Goal: Task Accomplishment & Management: Use online tool/utility

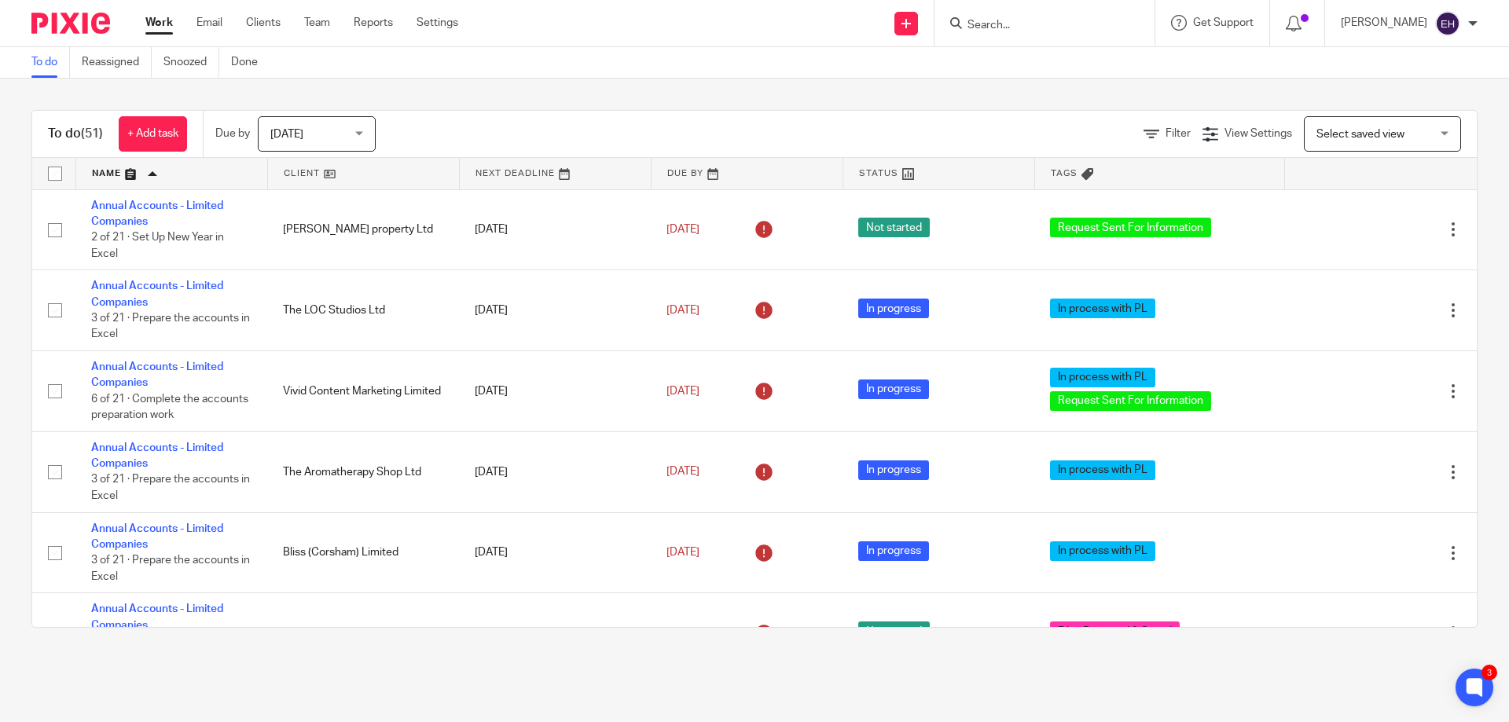
click at [1035, 28] on input "Search" at bounding box center [1037, 26] width 142 height 14
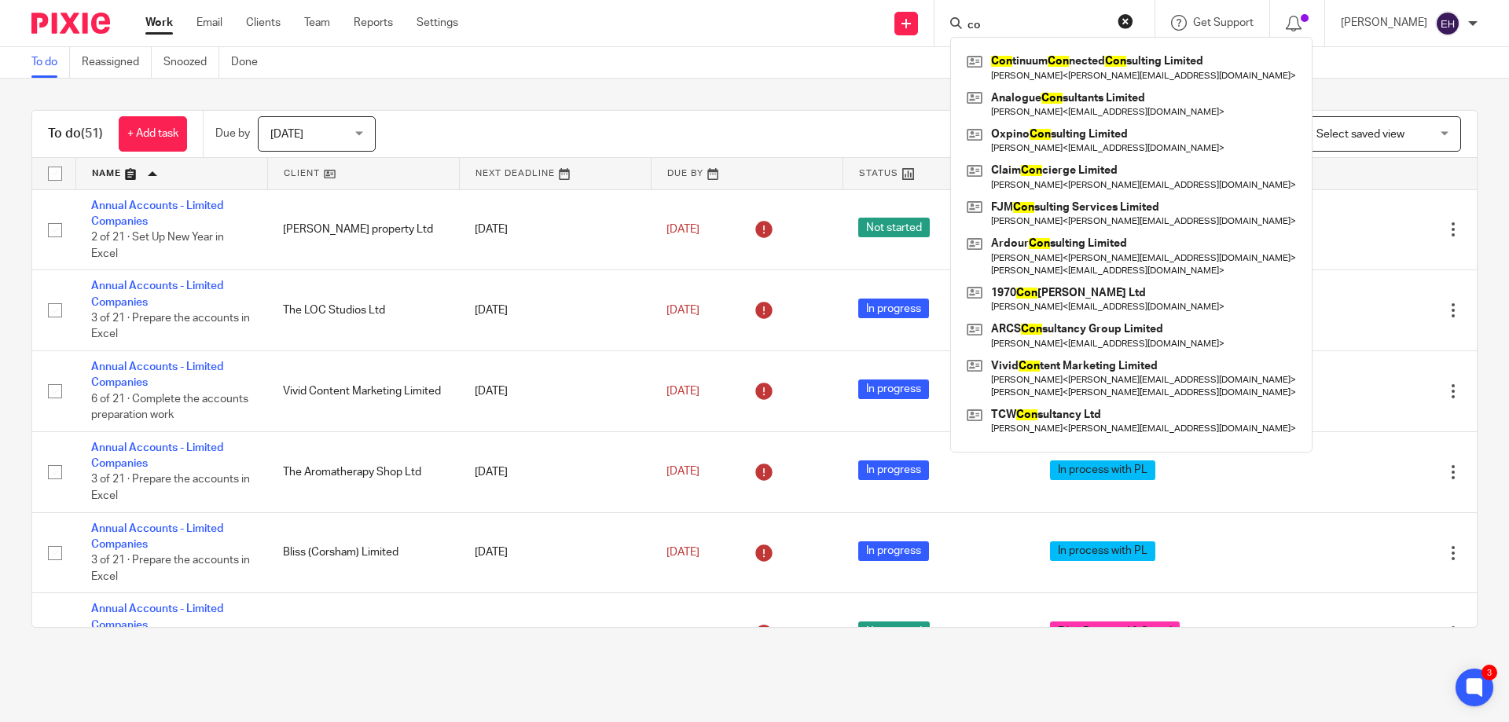
type input "c"
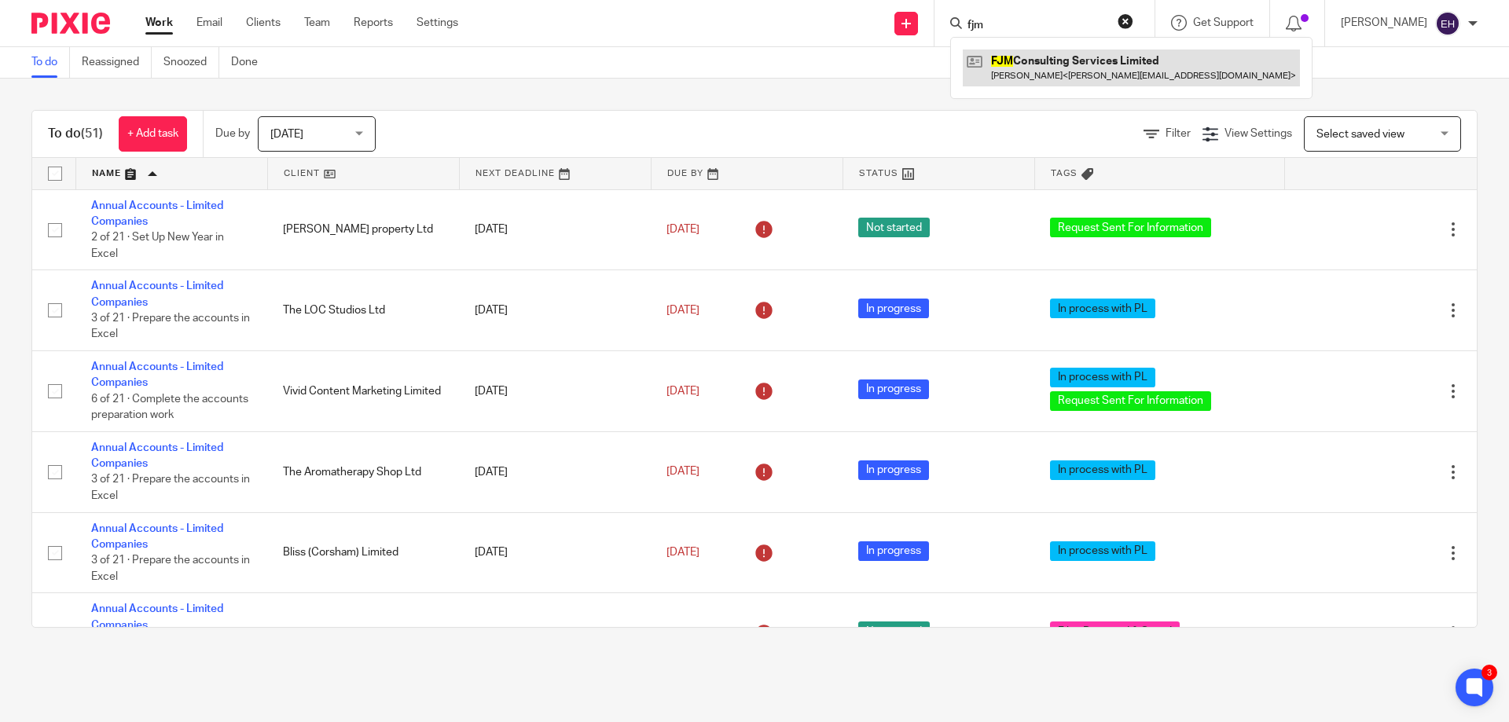
type input "fjm"
click at [1042, 73] on link at bounding box center [1131, 68] width 337 height 36
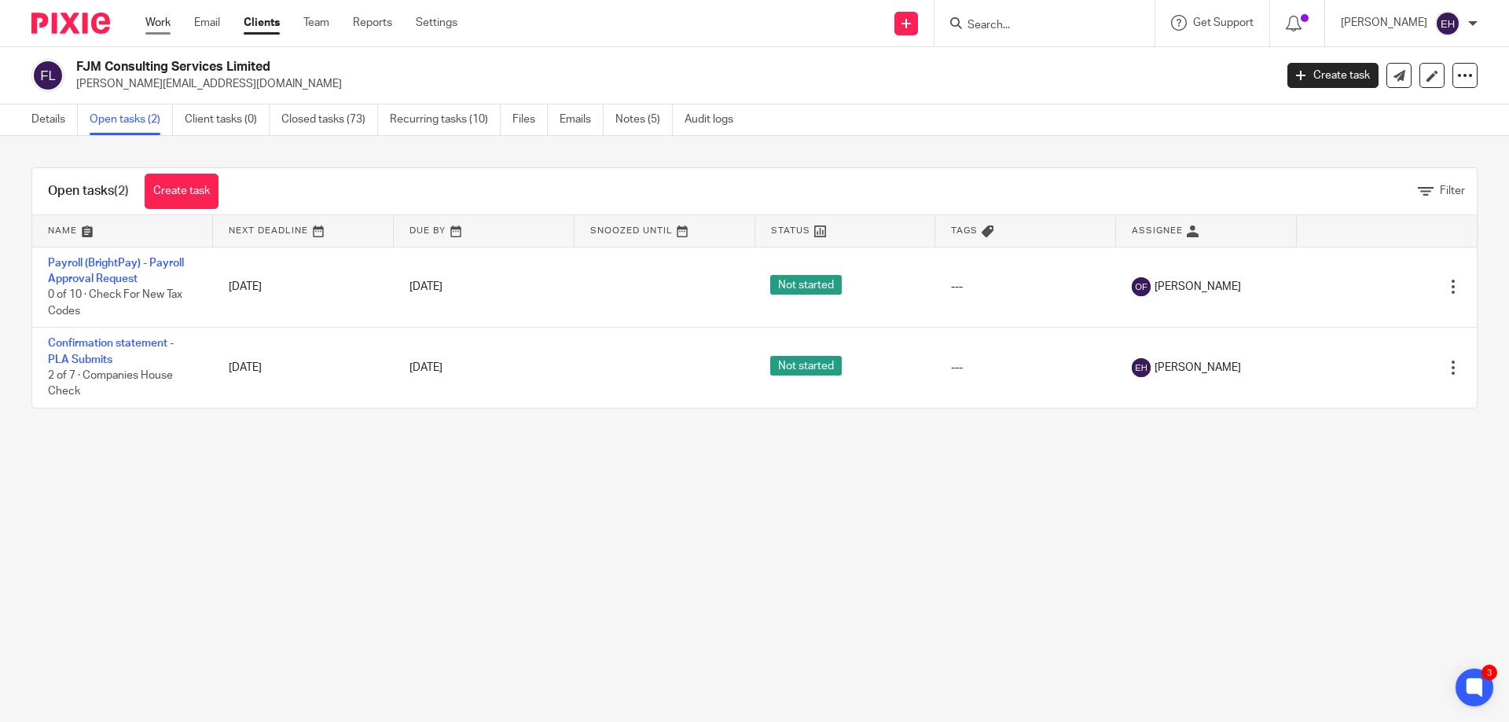
click at [147, 24] on link "Work" at bounding box center [157, 23] width 25 height 16
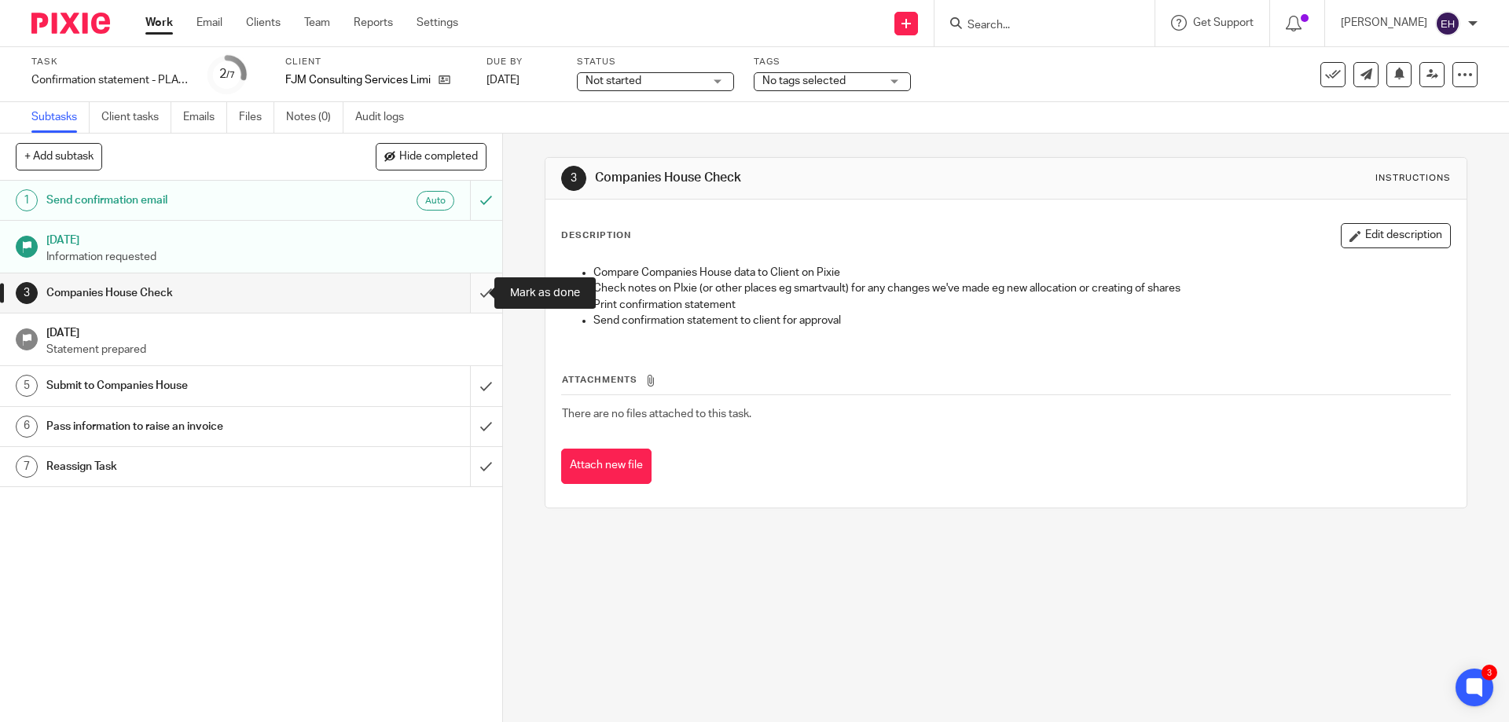
click at [464, 297] on input "submit" at bounding box center [251, 293] width 502 height 39
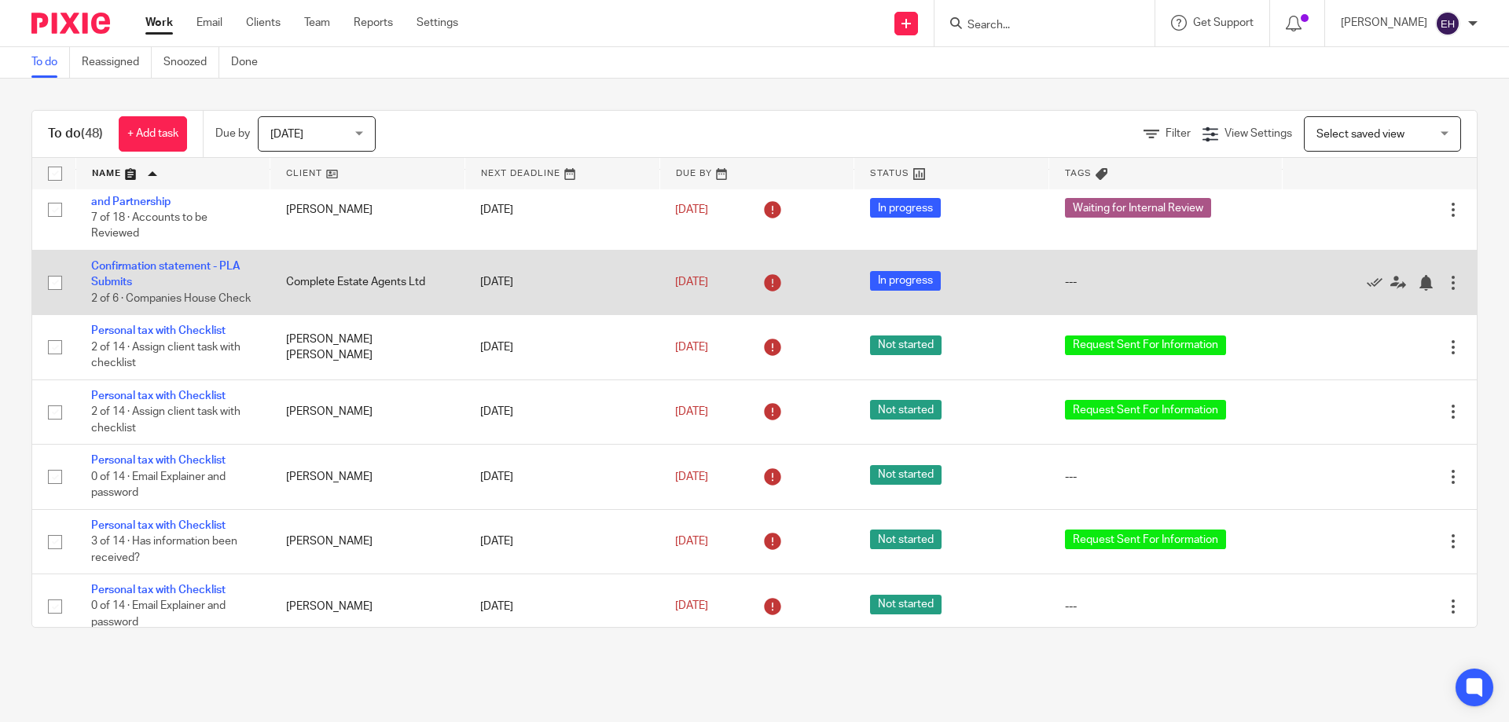
scroll to position [708, 0]
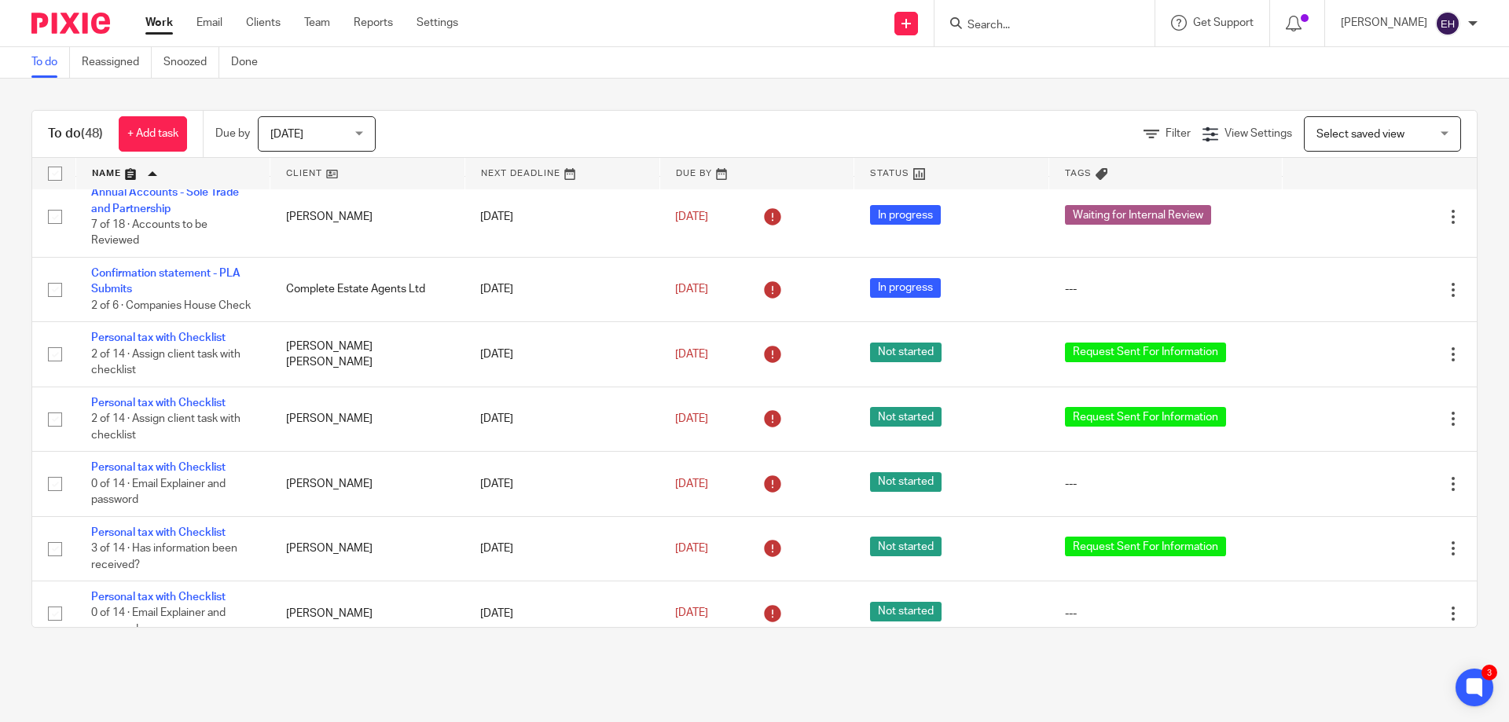
click at [332, 129] on span "[DATE]" at bounding box center [311, 133] width 83 height 33
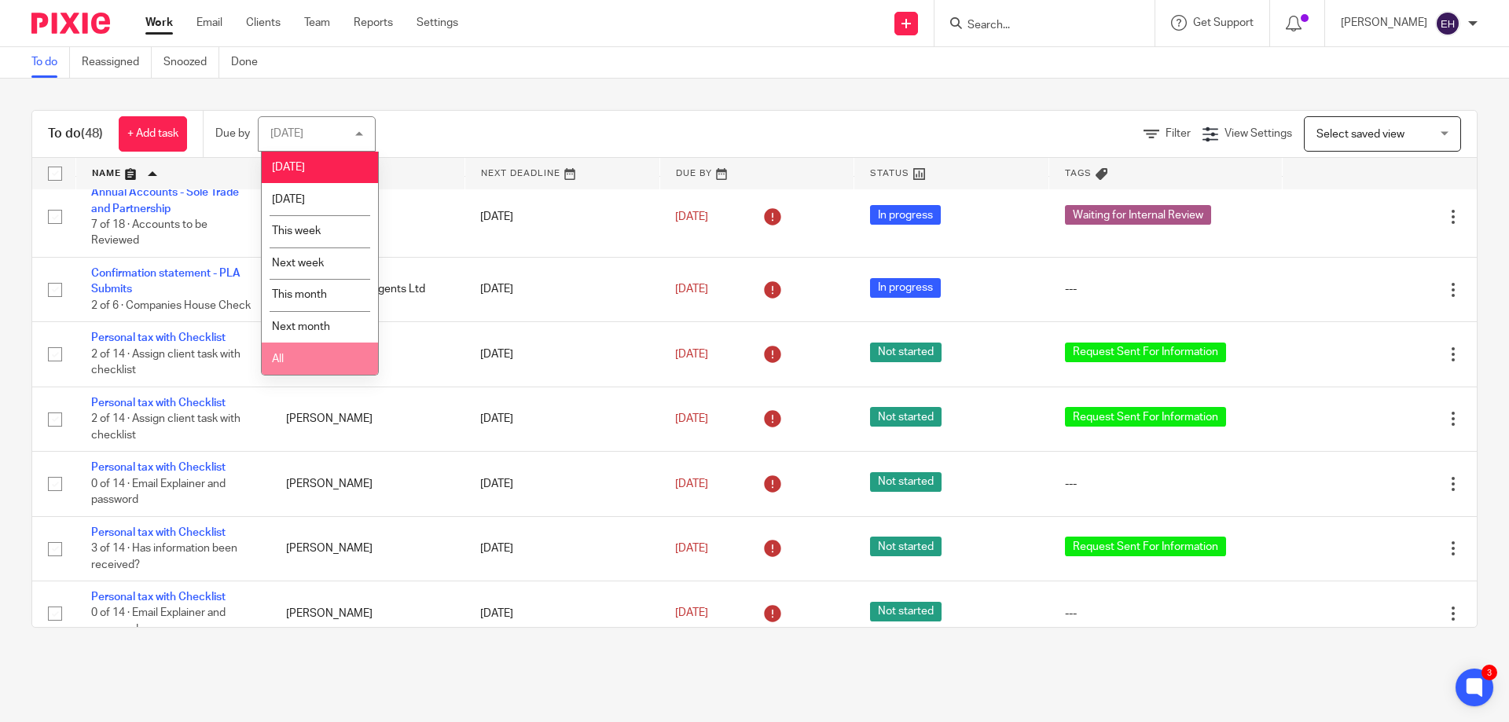
drag, startPoint x: 344, startPoint y: 167, endPoint x: 344, endPoint y: 344, distance: 177.7
click at [344, 344] on ul "Today Tomorrow This week Next week This month Next month All" at bounding box center [320, 263] width 116 height 223
click at [344, 344] on li "All" at bounding box center [320, 359] width 116 height 32
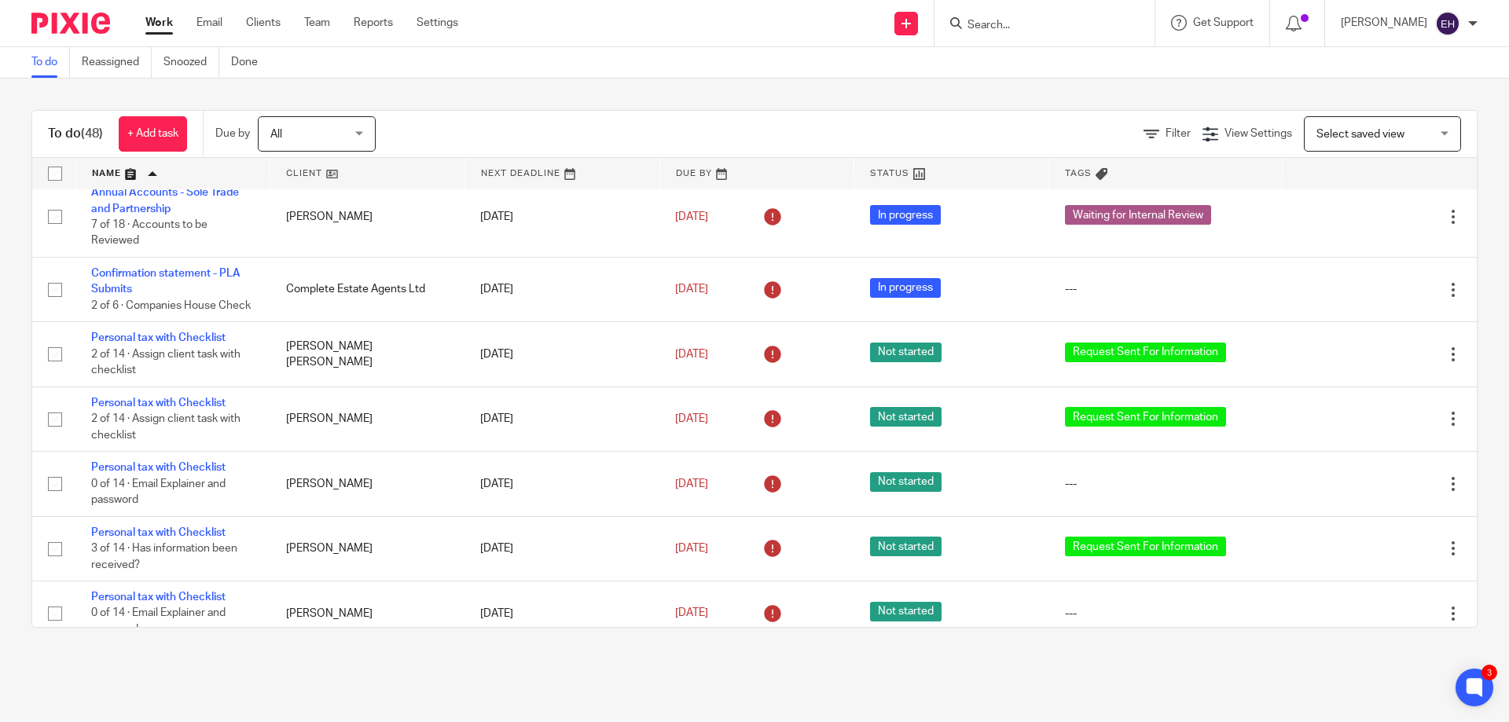
click at [448, 138] on div "Filter View Settings View Settings Manage saved views Select saved view Select …" at bounding box center [940, 133] width 1074 height 35
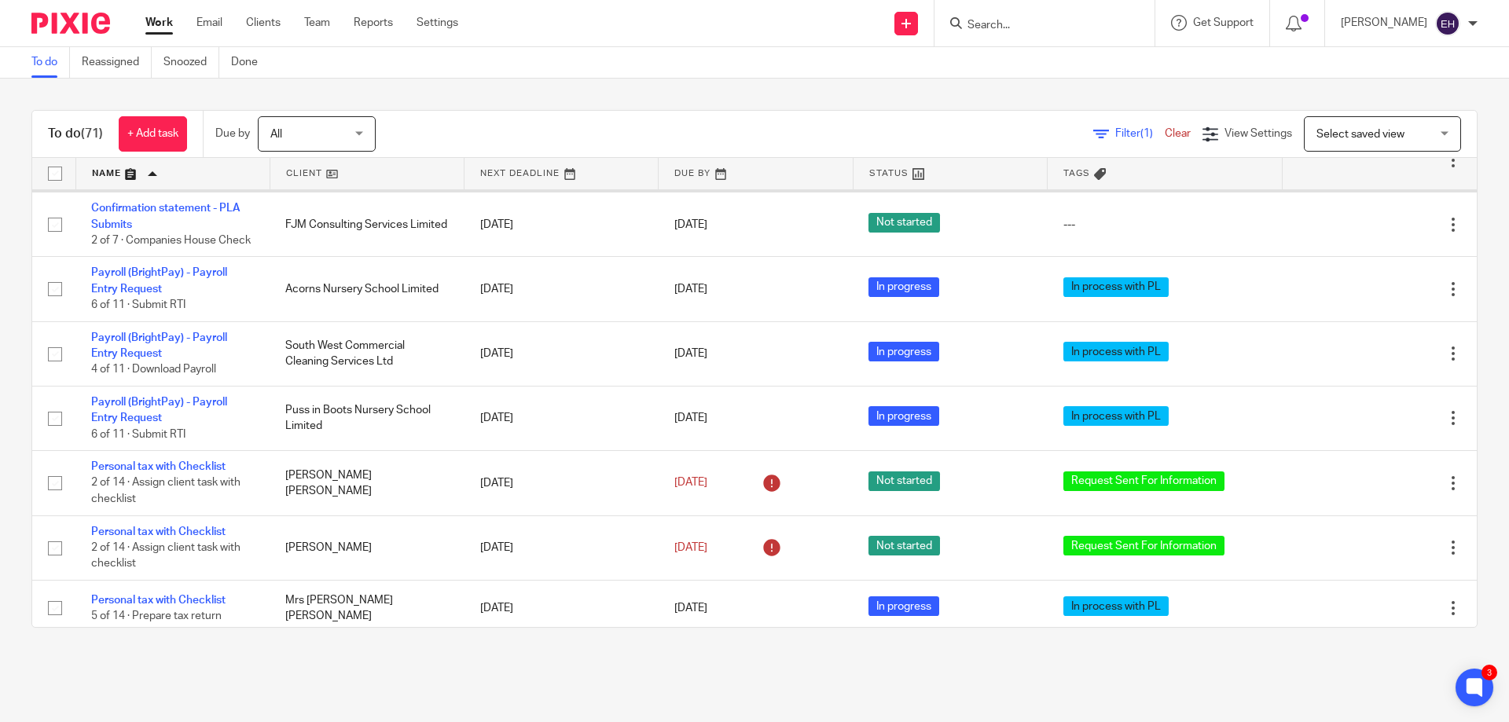
scroll to position [1336, 0]
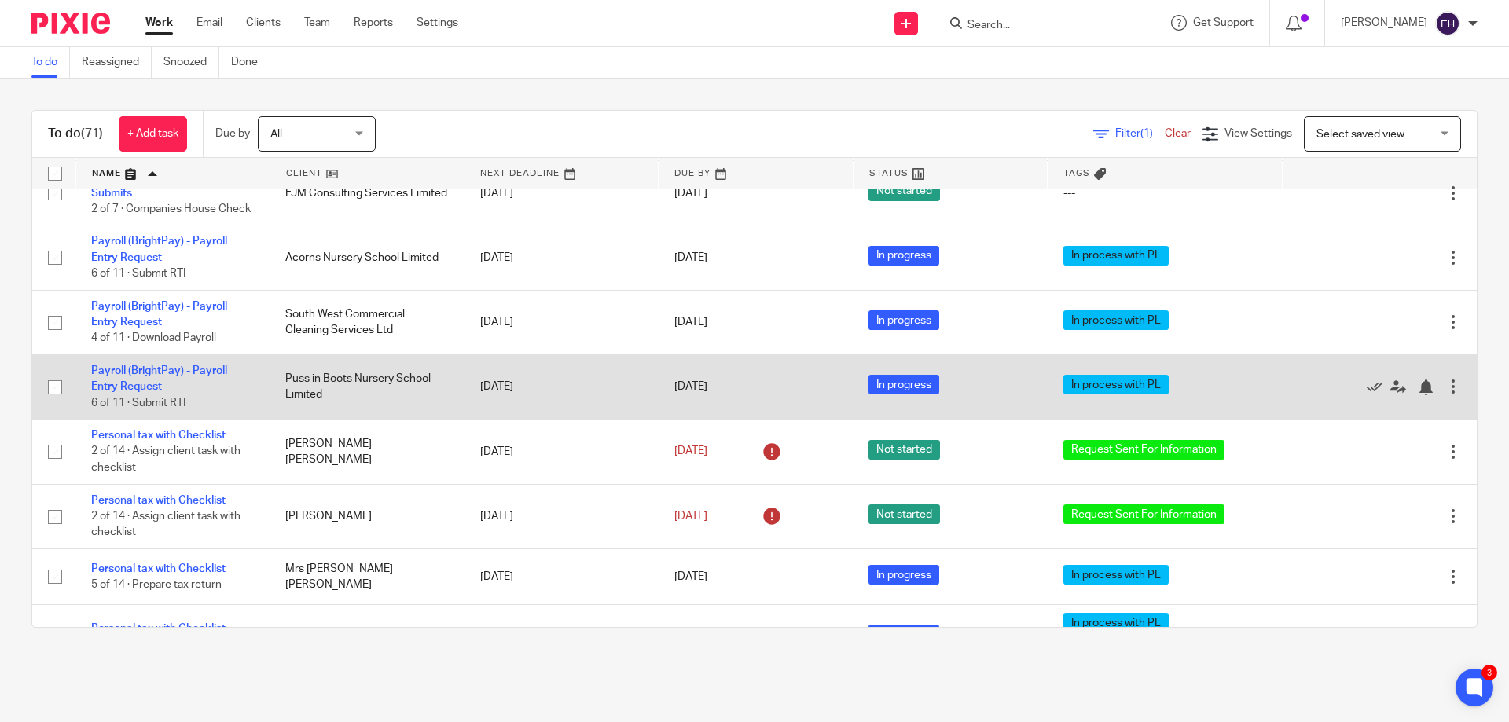
drag, startPoint x: 150, startPoint y: 503, endPoint x: 111, endPoint y: 571, distance: 78.2
click at [111, 419] on td "Payroll (BrightPay) - Payroll Entry Request 6 of 11 · Submit RTI" at bounding box center [172, 387] width 194 height 64
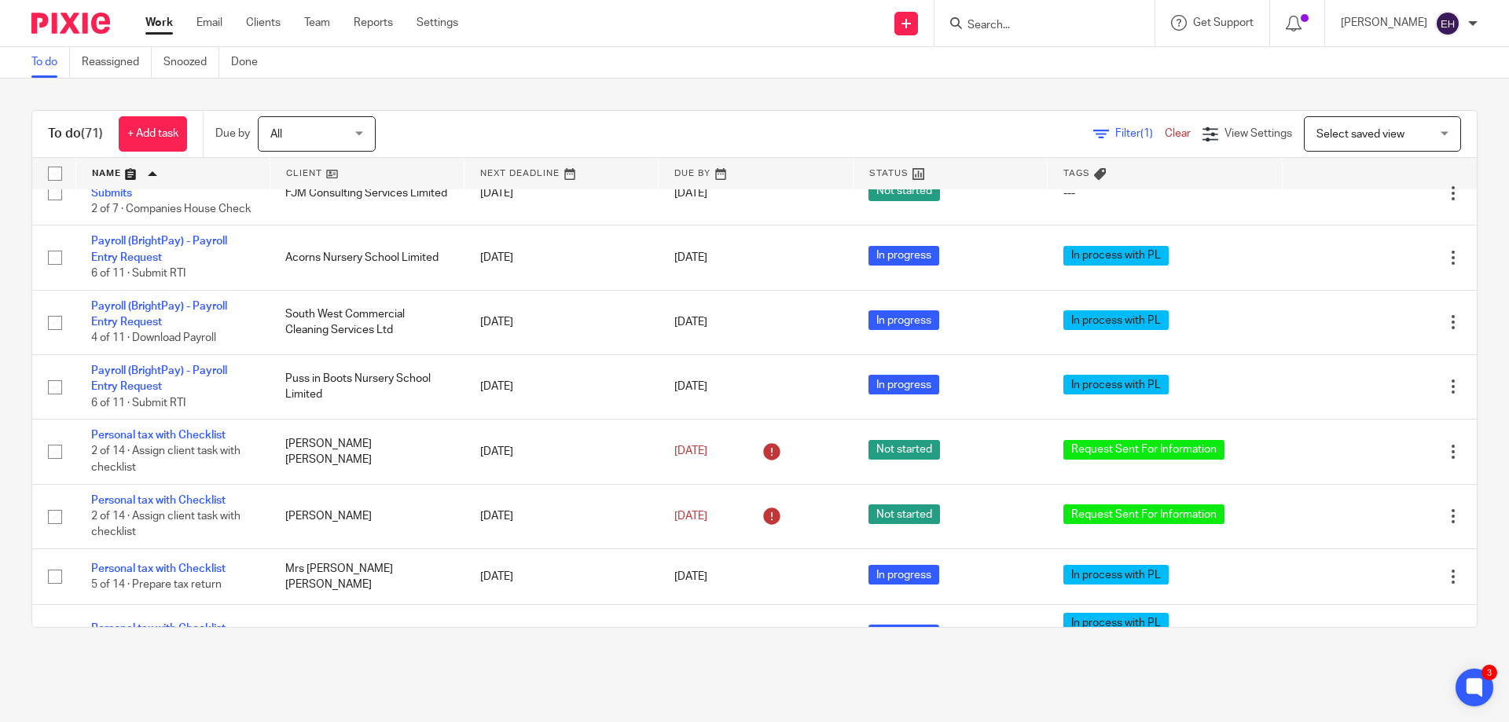
drag, startPoint x: 105, startPoint y: 179, endPoint x: 297, endPoint y: 370, distance: 271.3
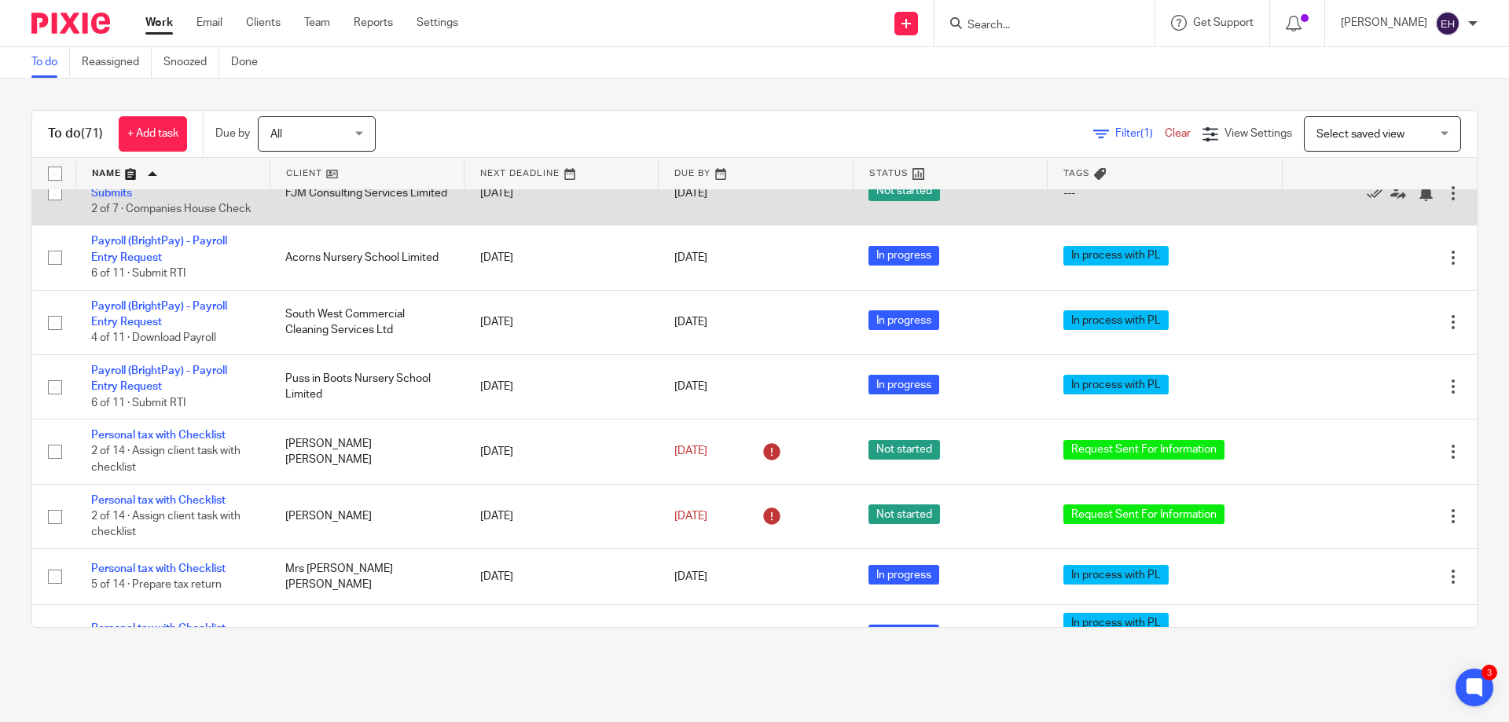
click at [105, 179] on link at bounding box center [172, 173] width 193 height 31
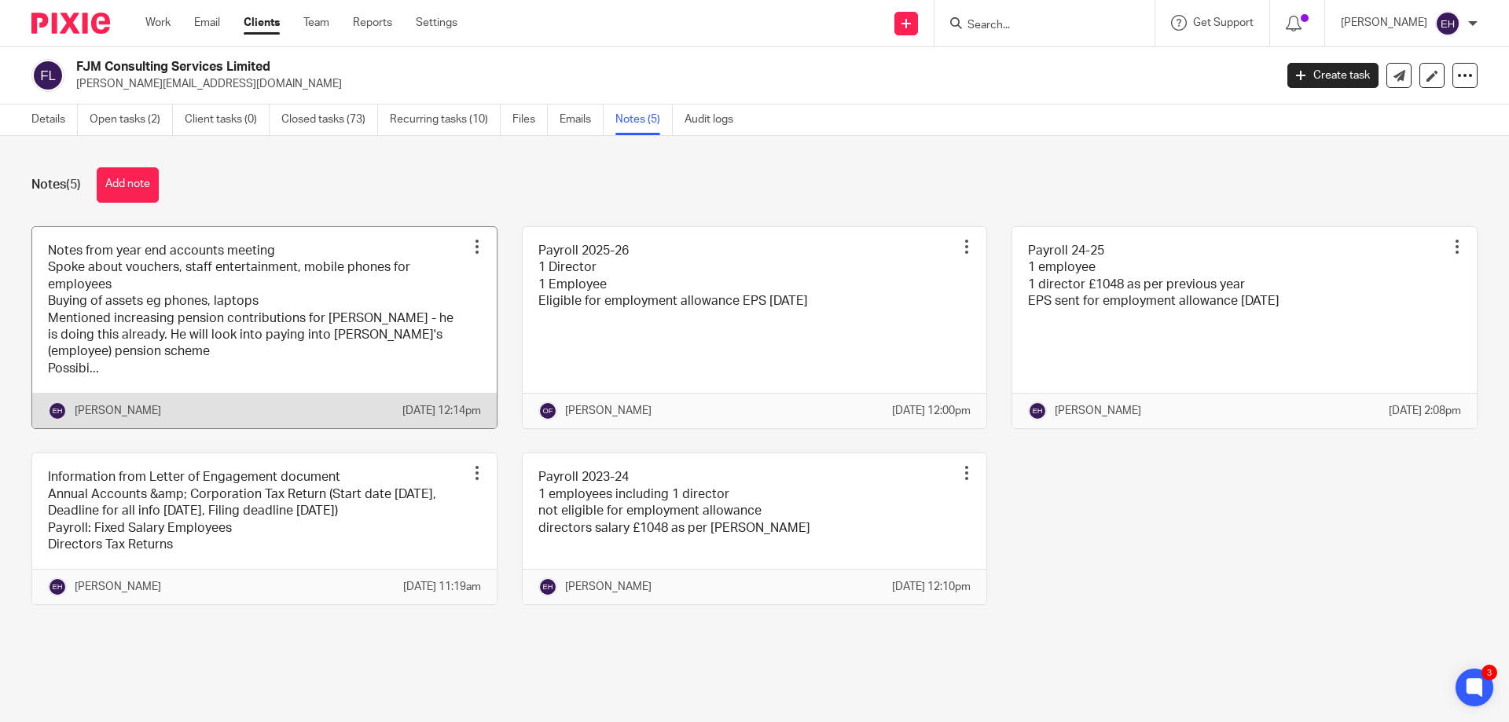
click at [135, 337] on link at bounding box center [264, 328] width 465 height 202
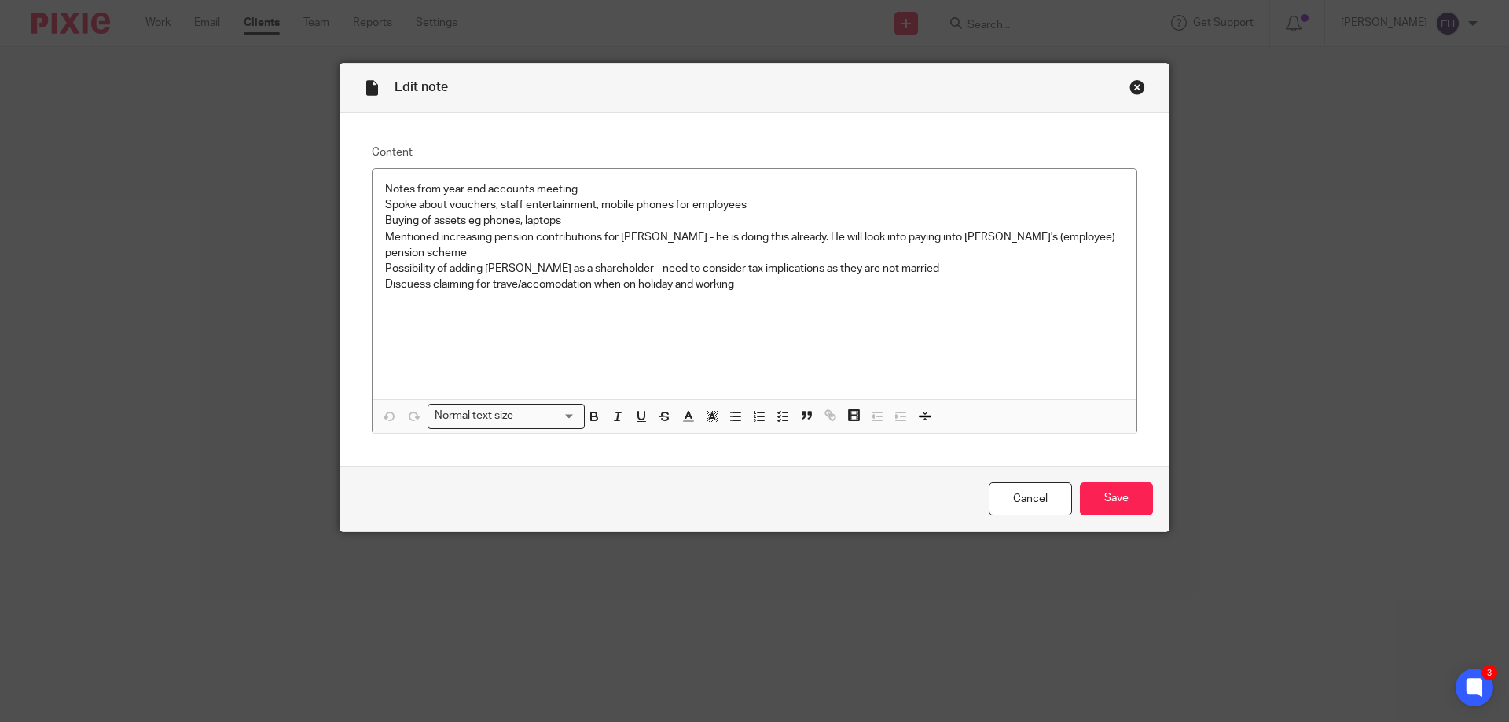
click at [1130, 91] on div "Close this dialog window" at bounding box center [1138, 87] width 16 height 16
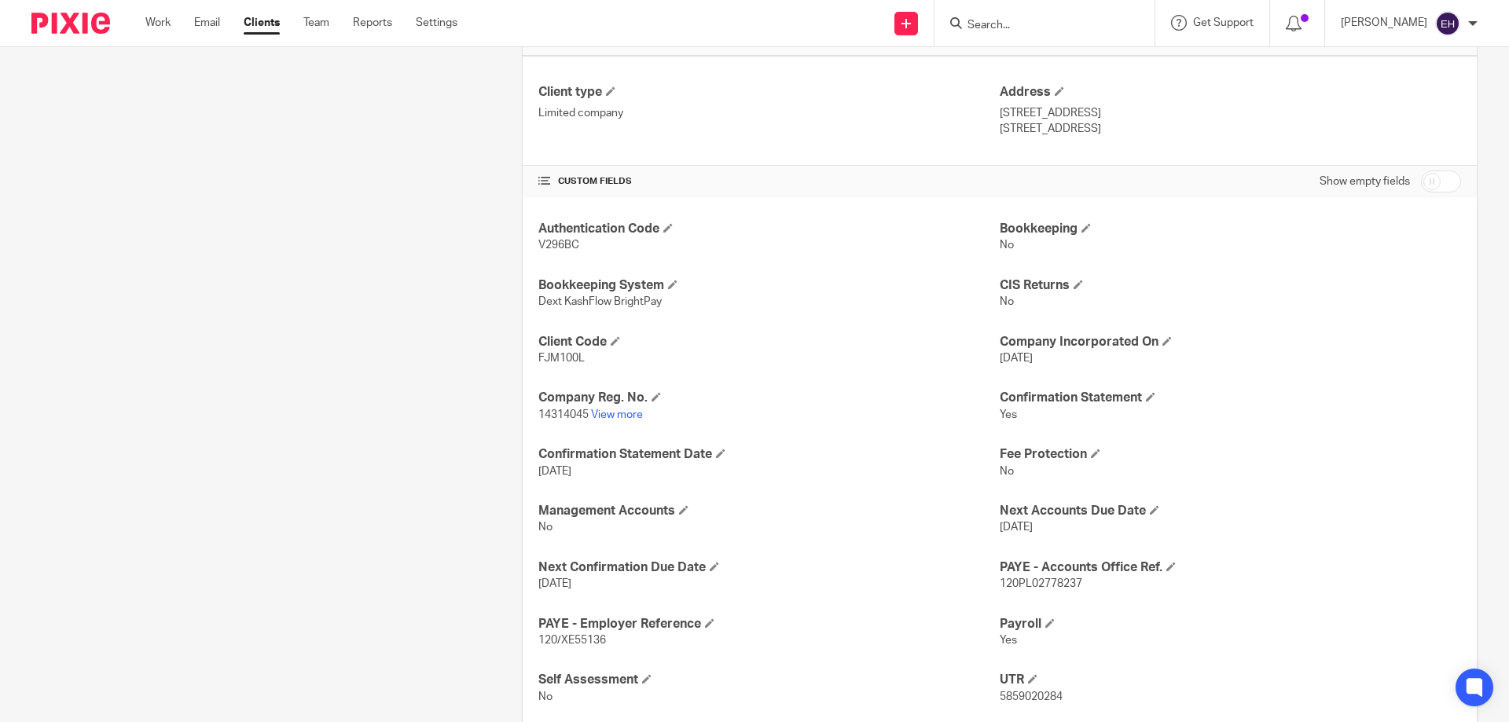
scroll to position [472, 0]
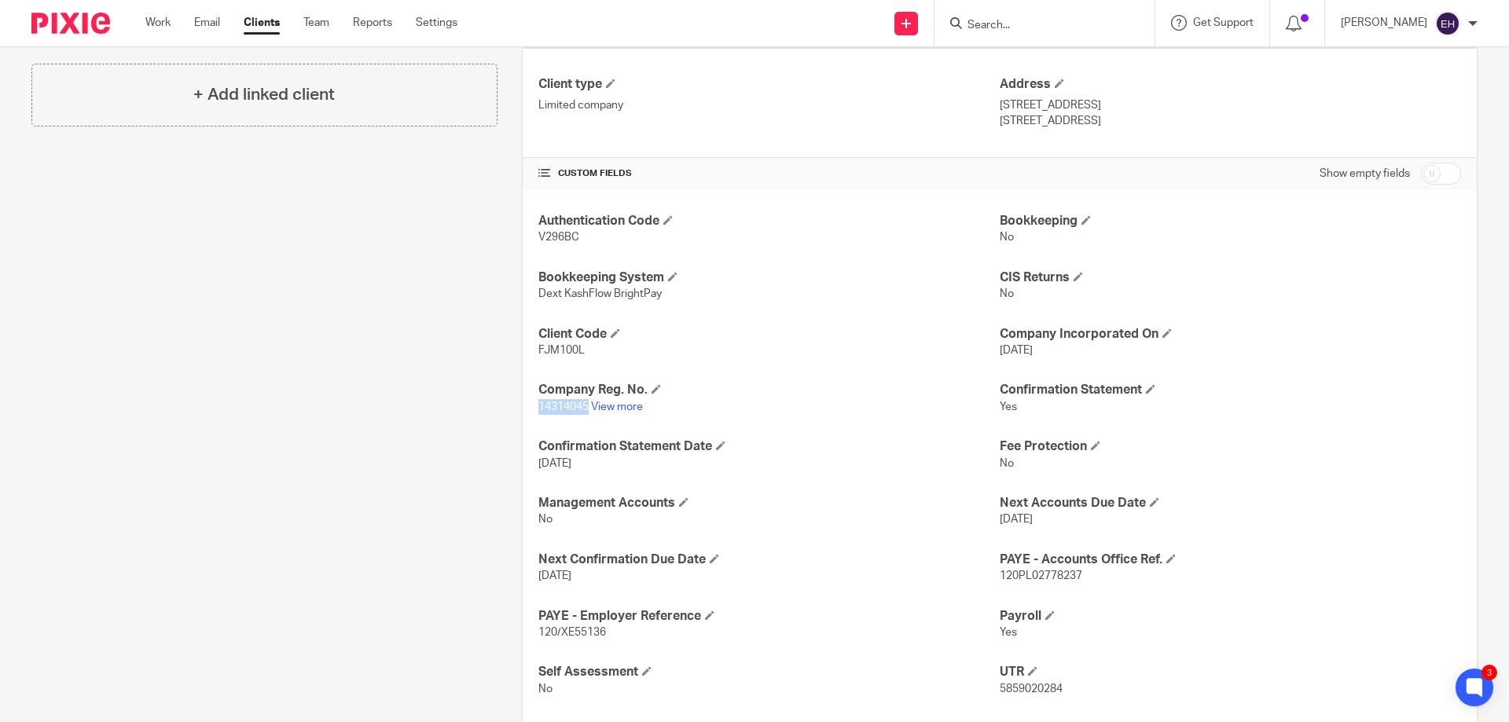
drag, startPoint x: 532, startPoint y: 408, endPoint x: 584, endPoint y: 410, distance: 51.9
click at [584, 410] on div "Authentication Code V296BC Bookkeeping No Bookkeeping System Dext KashFlow Brig…" at bounding box center [1000, 596] width 954 height 814
copy span "14314045"
drag, startPoint x: 535, startPoint y: 347, endPoint x: 579, endPoint y: 351, distance: 43.4
click at [579, 351] on span "FJM100L" at bounding box center [562, 350] width 46 height 11
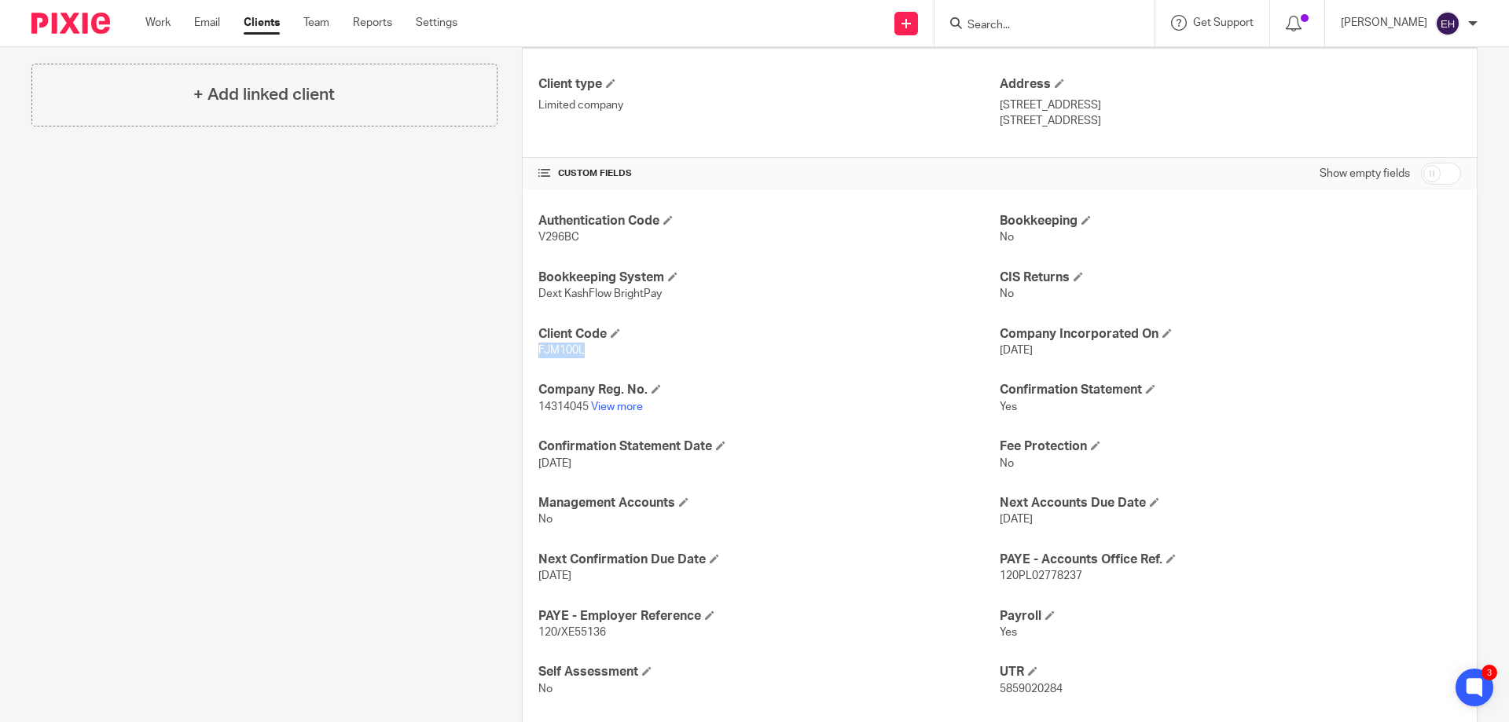
copy span "FJM100L"
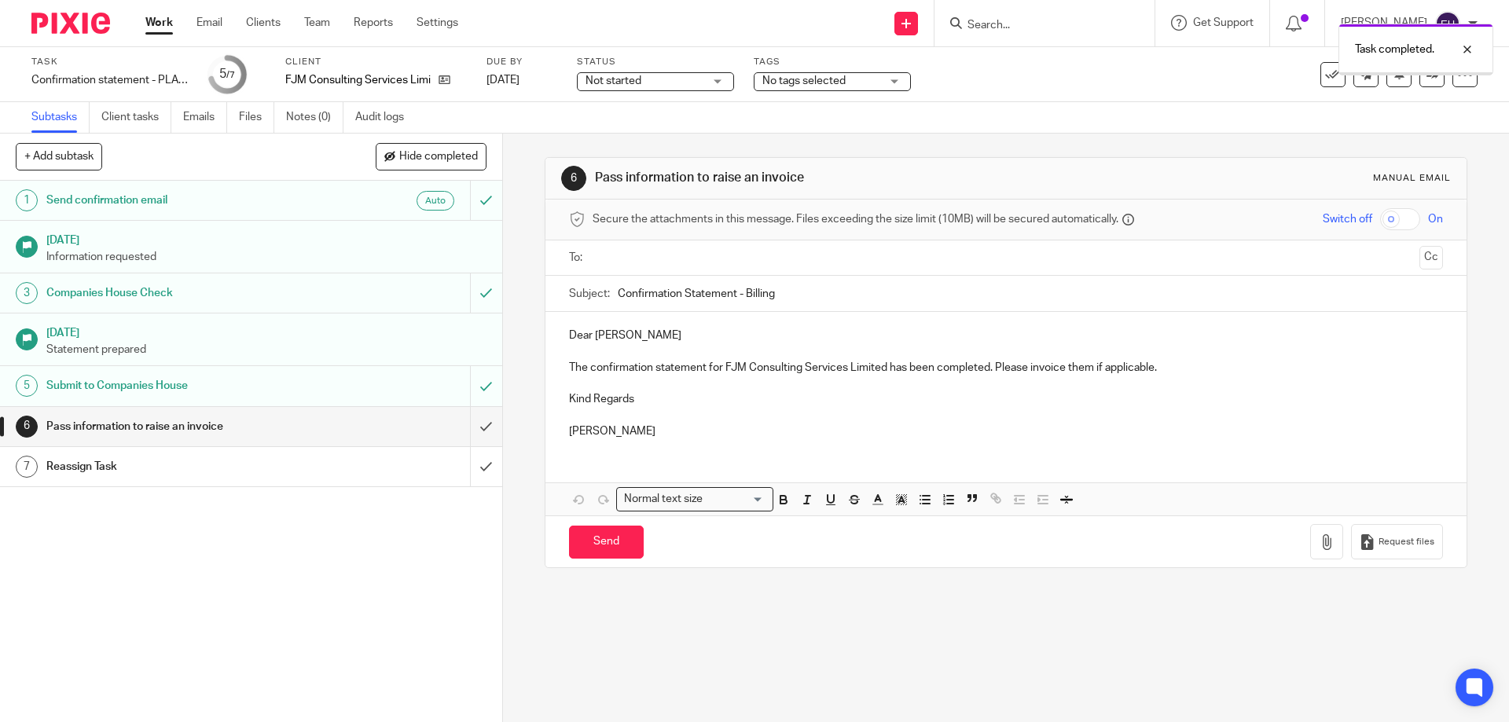
click at [662, 257] on input "text" at bounding box center [1005, 258] width 814 height 18
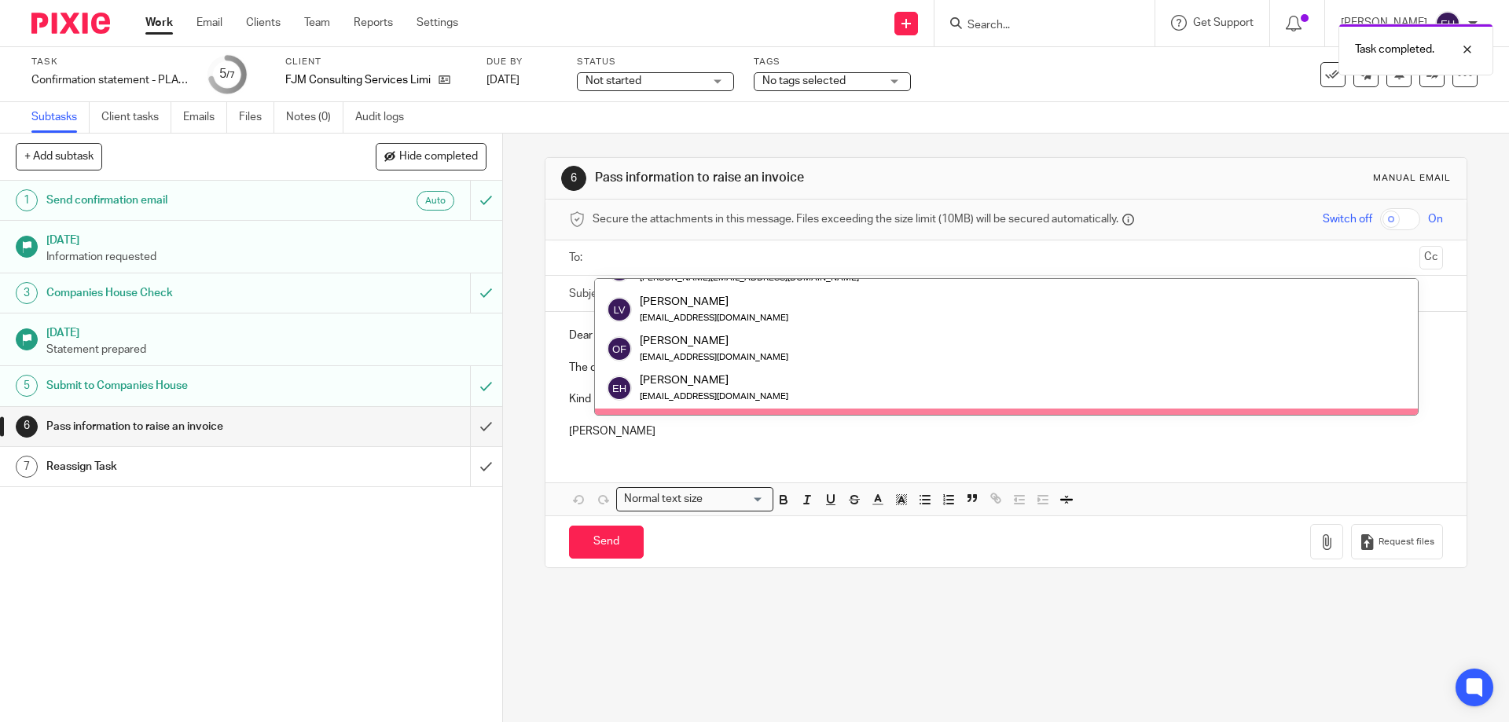
scroll to position [157, 0]
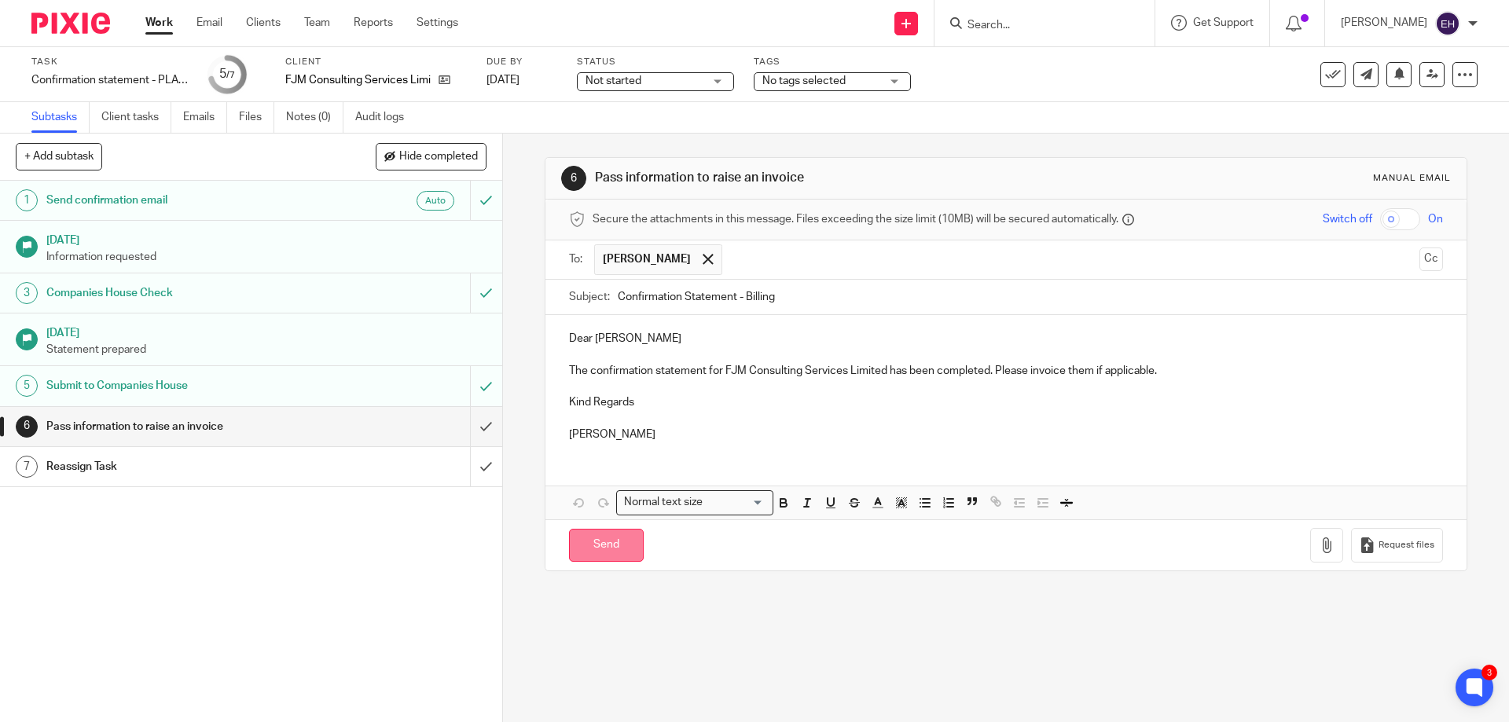
click at [608, 555] on input "Send" at bounding box center [606, 546] width 75 height 34
type input "Sent"
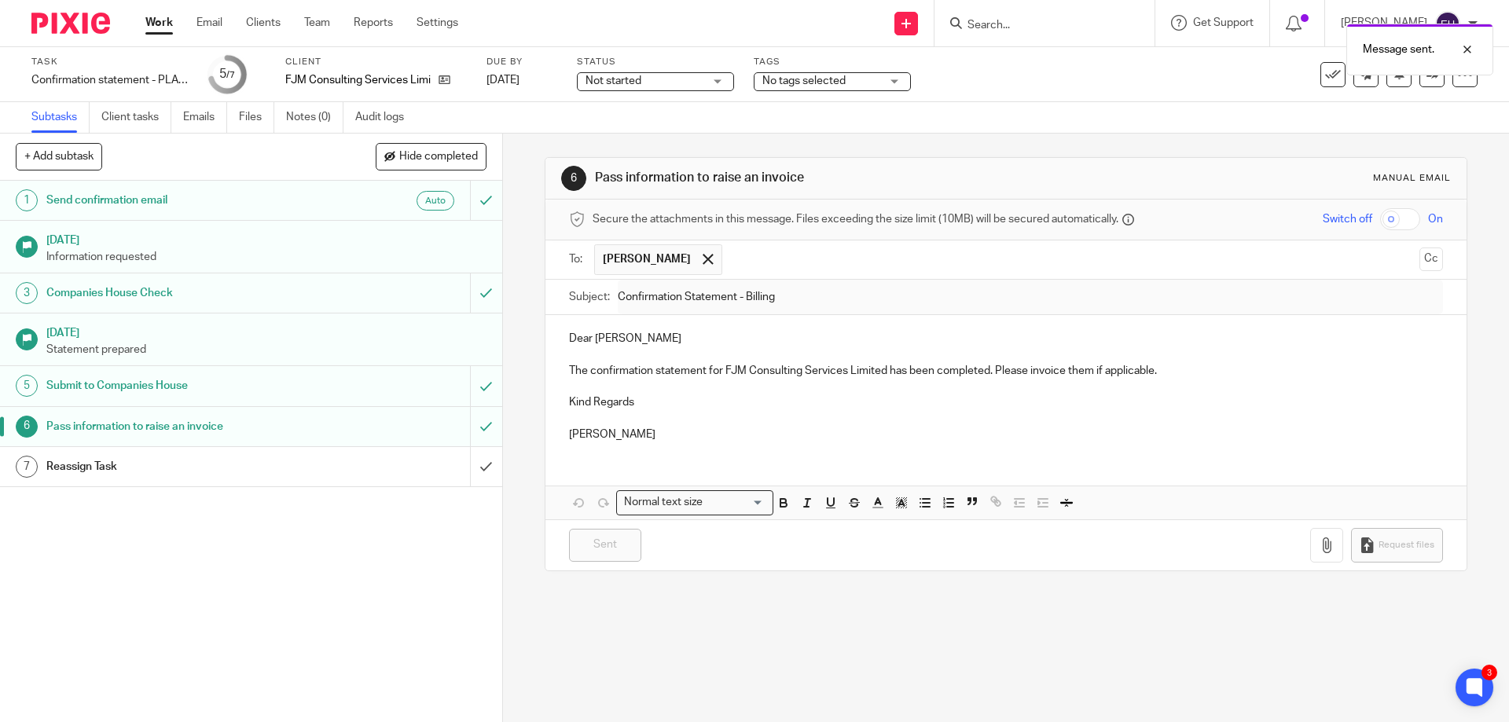
click at [314, 461] on div "Reassign Task" at bounding box center [250, 467] width 408 height 24
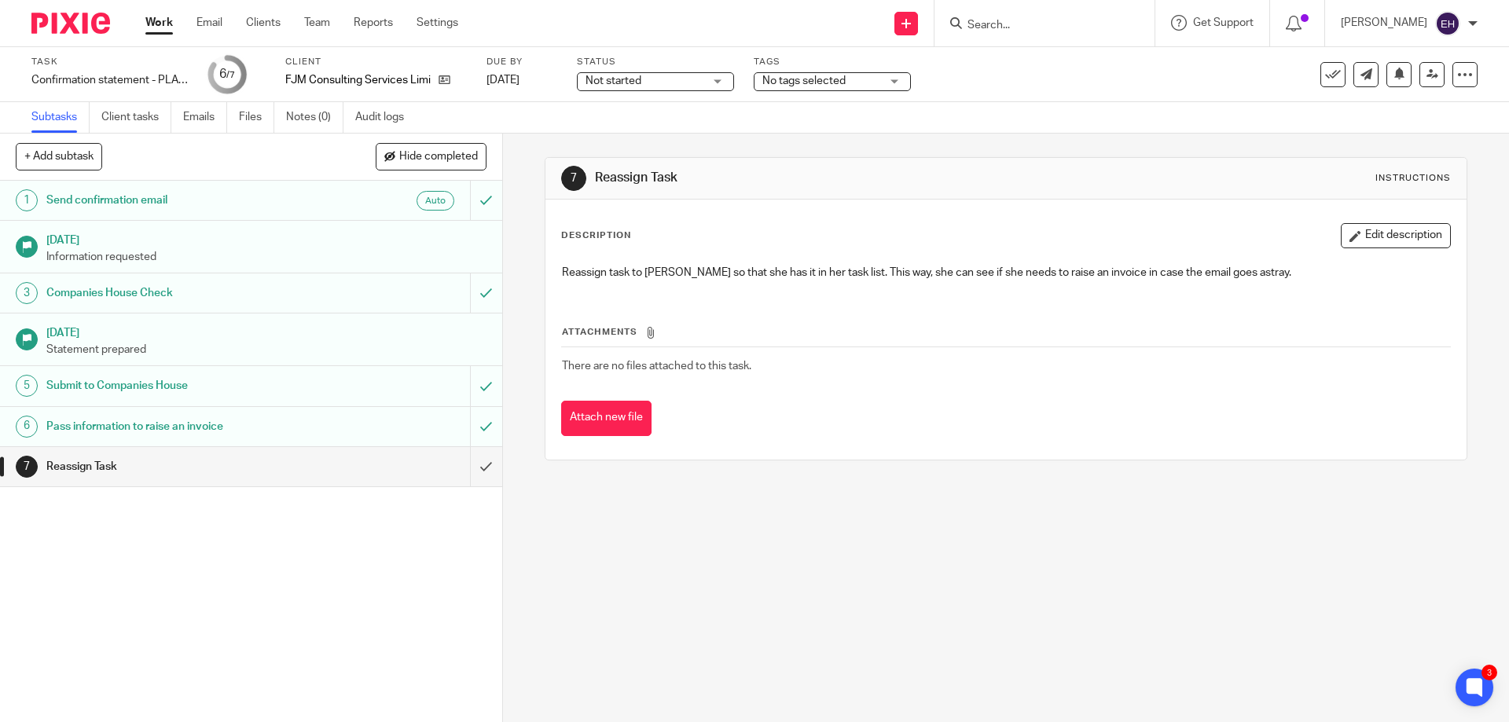
click at [689, 86] on span "Not started" at bounding box center [645, 81] width 118 height 17
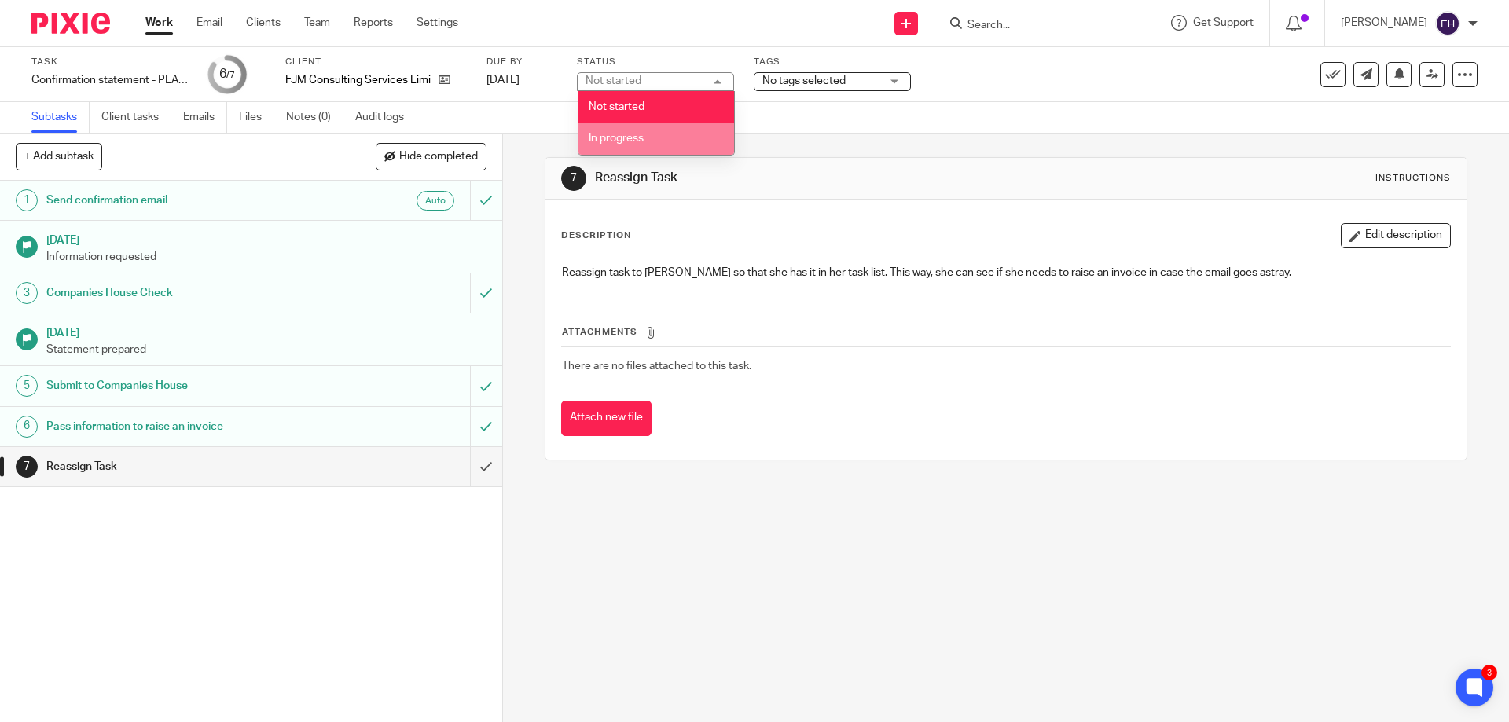
click at [666, 134] on li "In progress" at bounding box center [657, 139] width 156 height 32
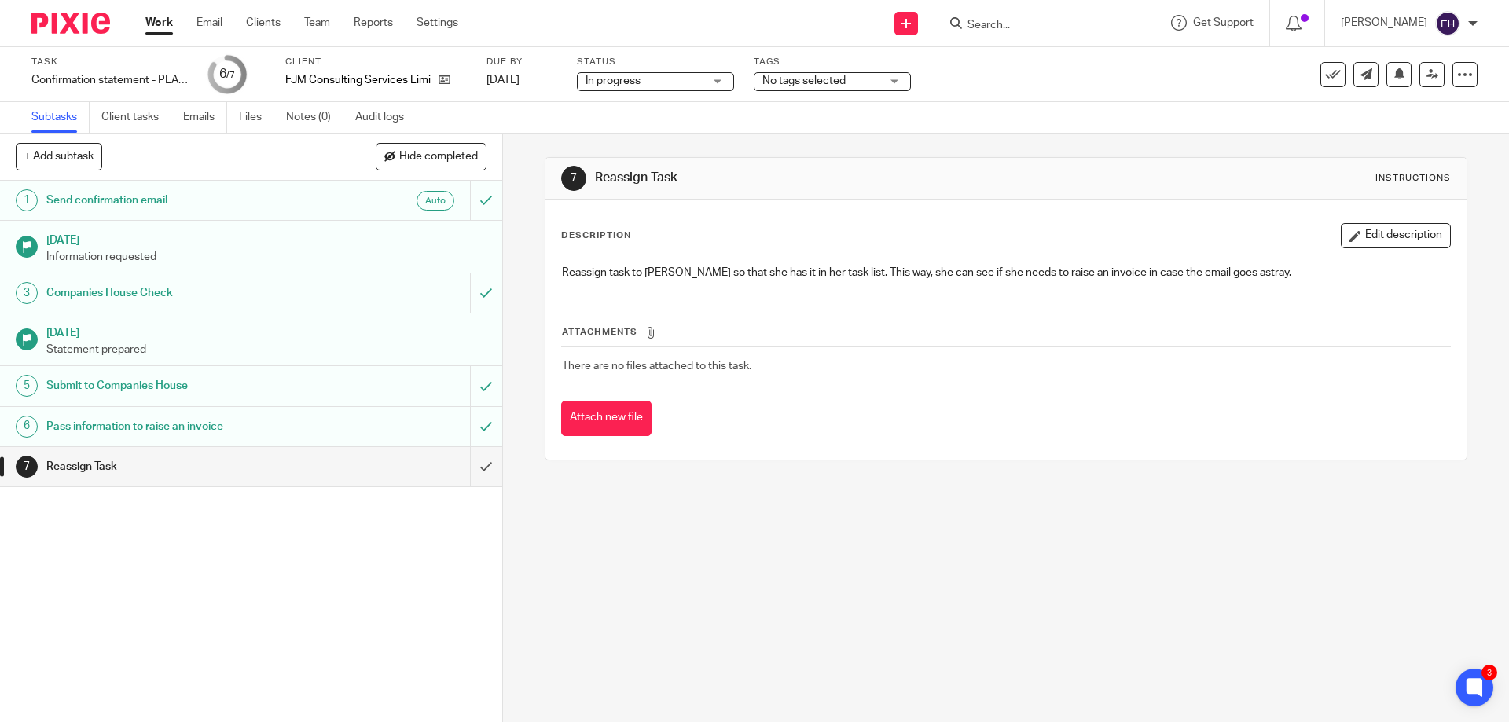
click at [780, 82] on span "No tags selected" at bounding box center [804, 80] width 83 height 11
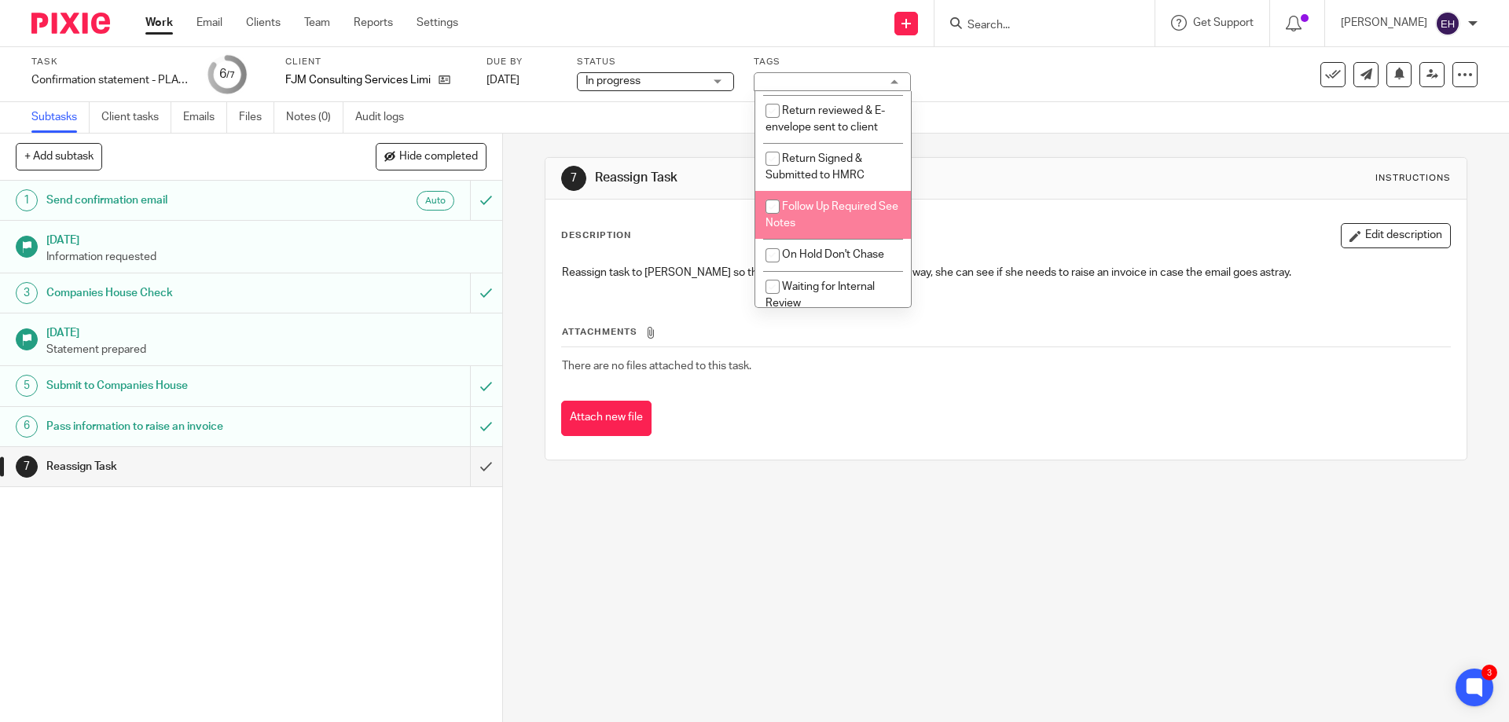
scroll to position [280, 0]
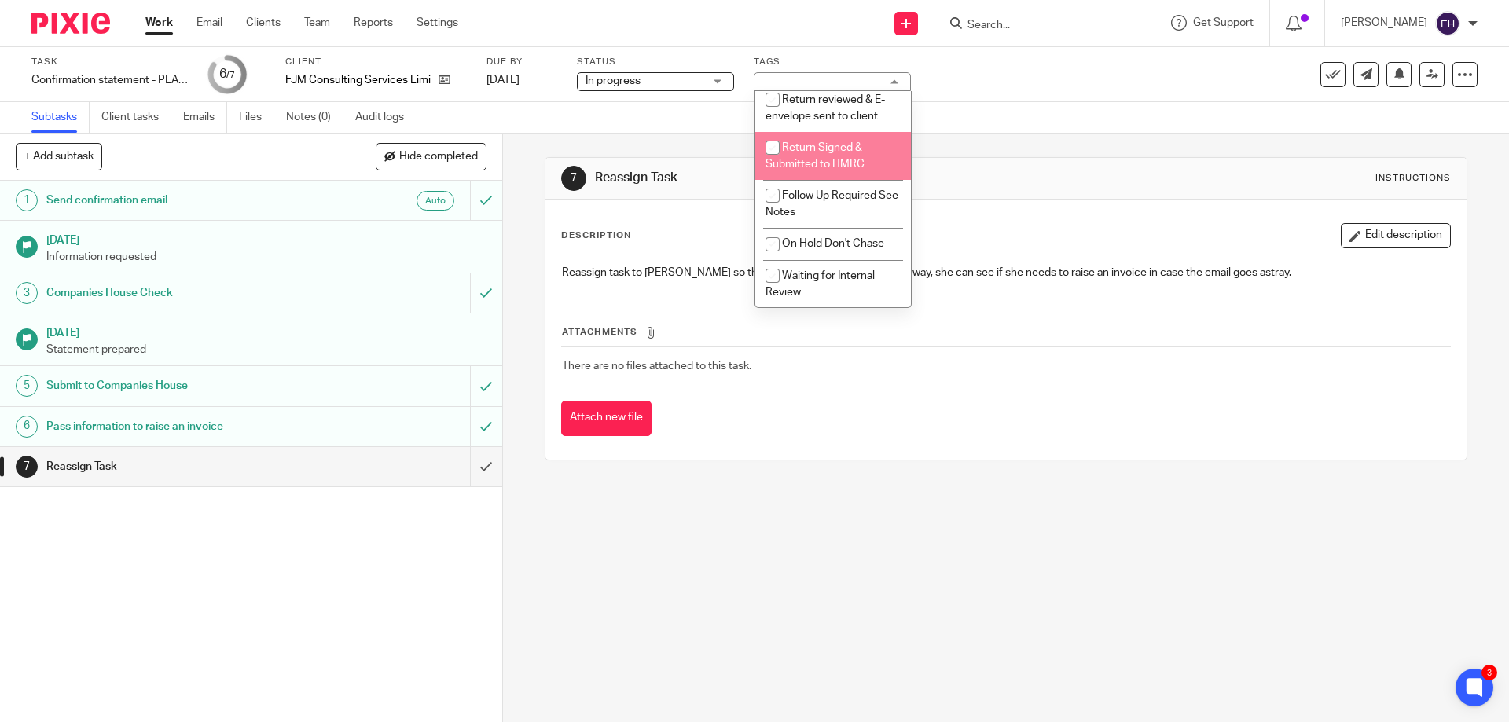
click at [842, 144] on span "Return Signed & Submitted to HMRC" at bounding box center [815, 156] width 99 height 28
checkbox input "true"
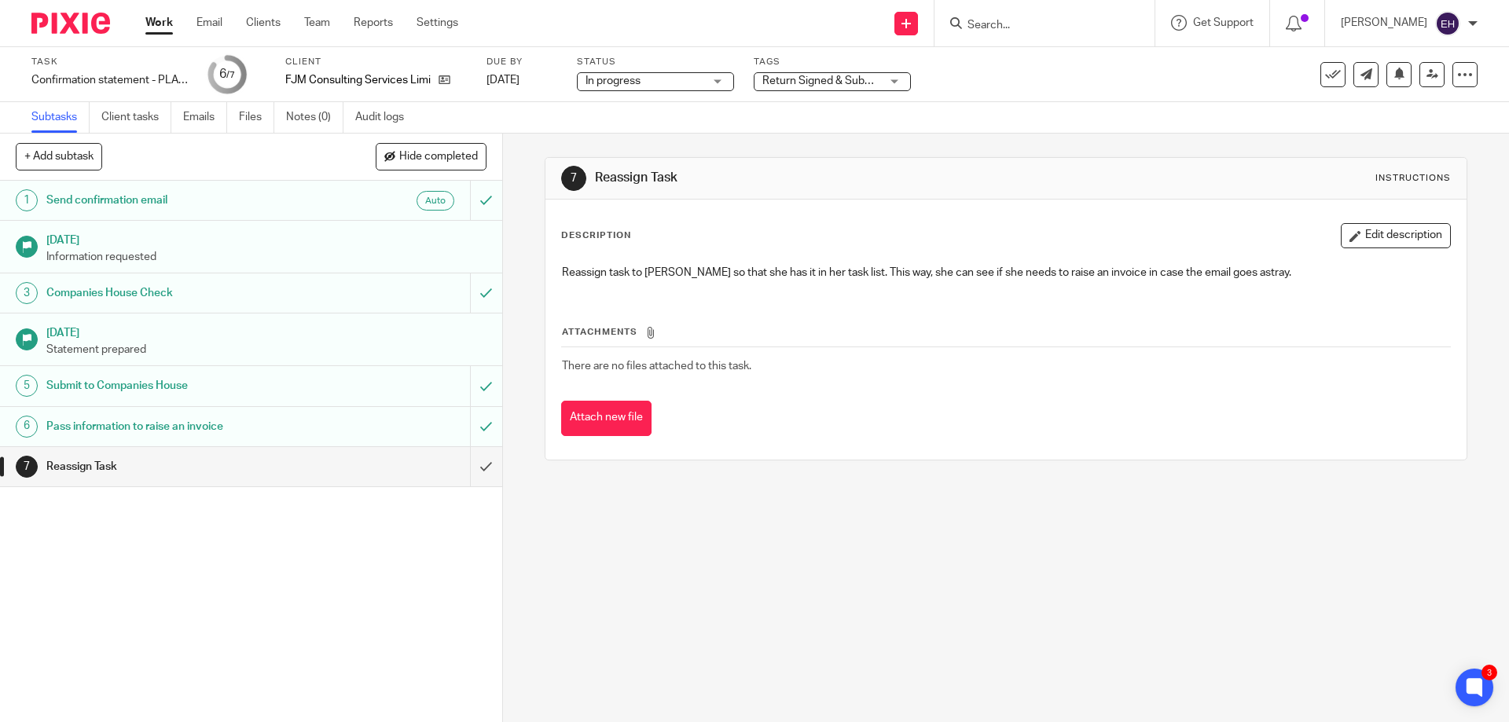
click at [1005, 175] on h1 "Reassign Task" at bounding box center [817, 178] width 445 height 17
click at [1425, 80] on link at bounding box center [1432, 74] width 25 height 25
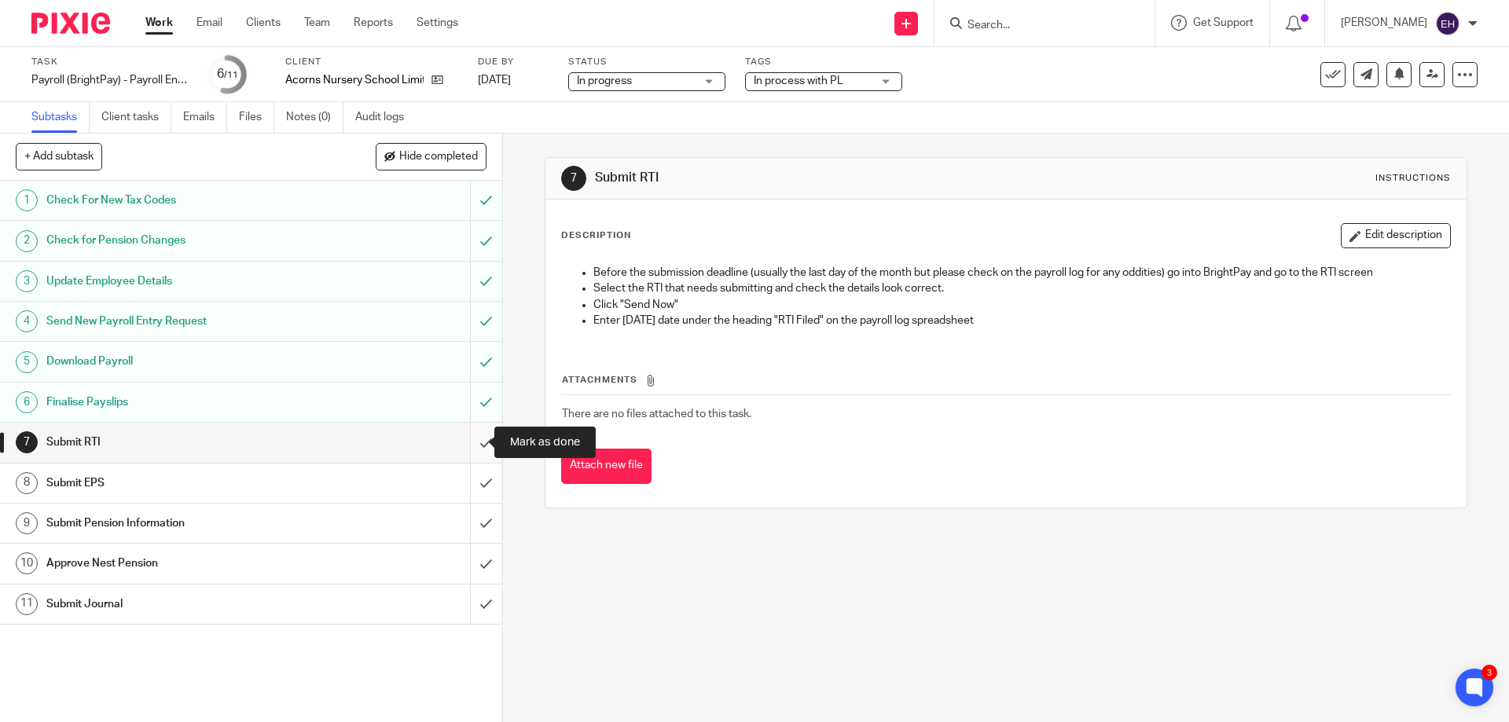
click at [478, 445] on input "submit" at bounding box center [251, 442] width 502 height 39
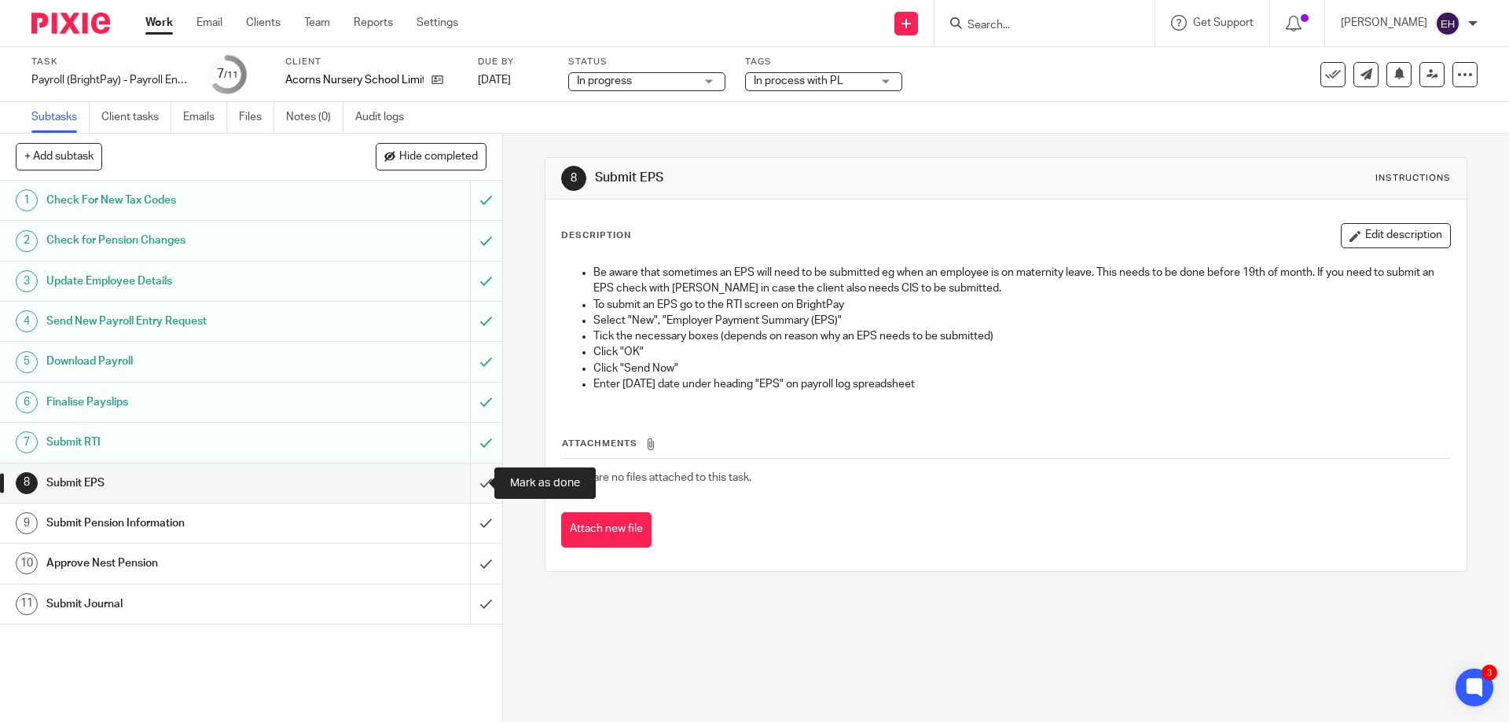
click at [466, 483] on input "submit" at bounding box center [251, 483] width 502 height 39
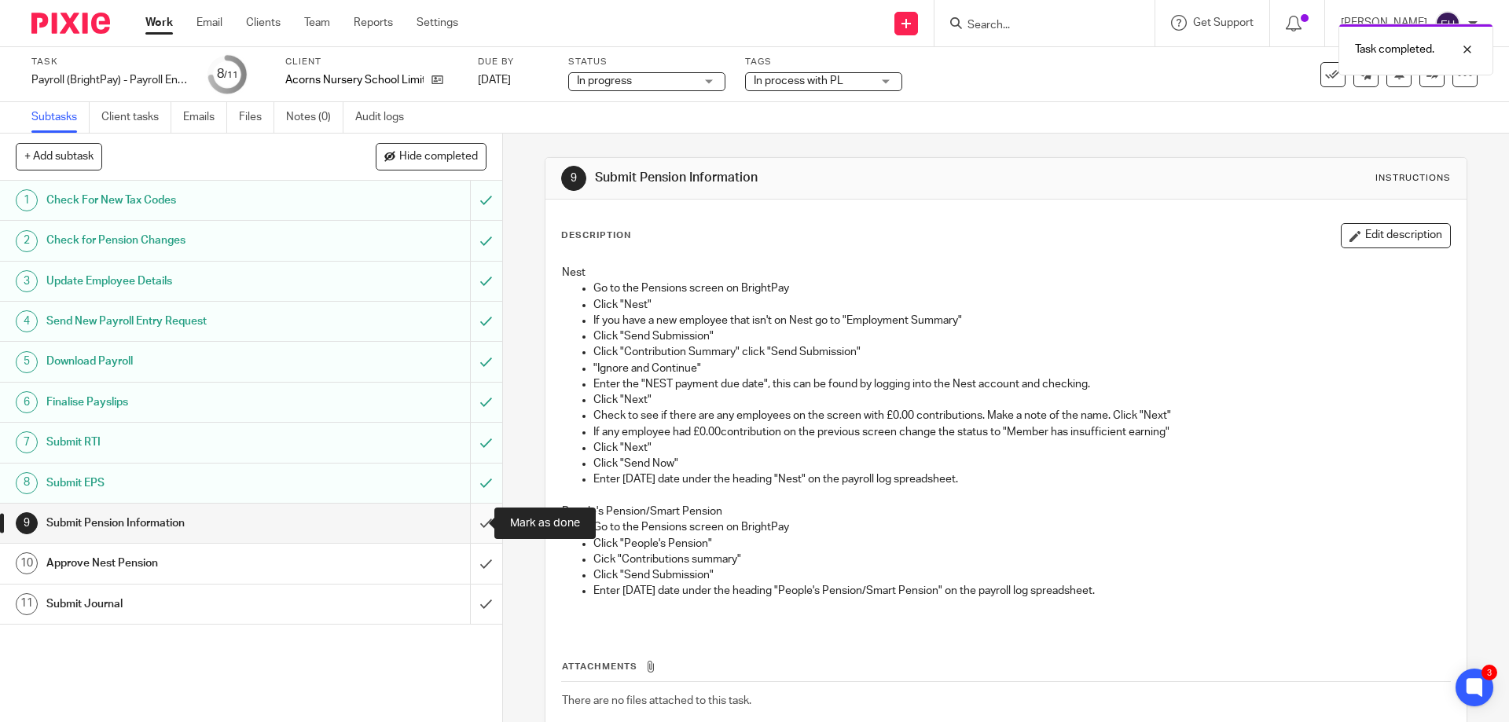
click at [469, 524] on input "submit" at bounding box center [251, 523] width 502 height 39
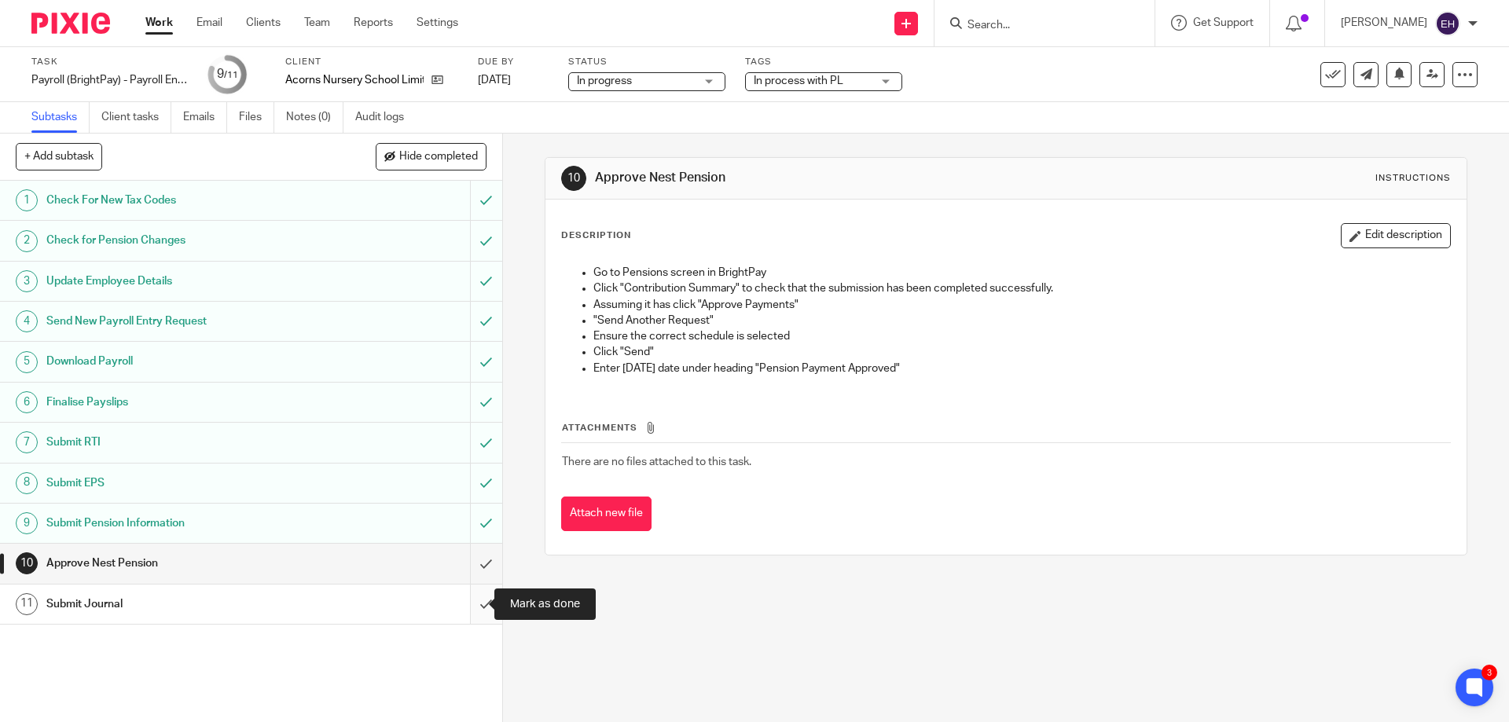
click at [471, 601] on input "submit" at bounding box center [251, 604] width 502 height 39
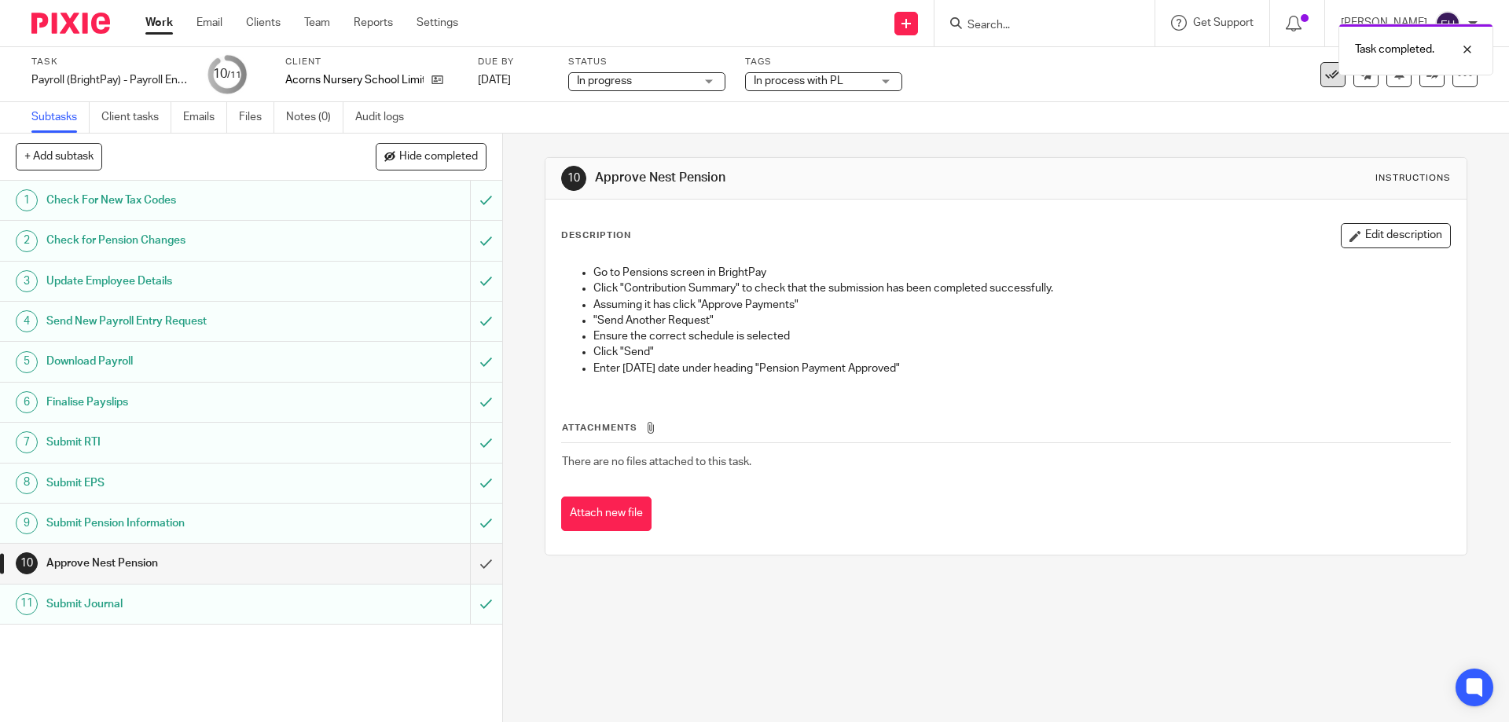
click at [1325, 78] on icon at bounding box center [1333, 75] width 16 height 16
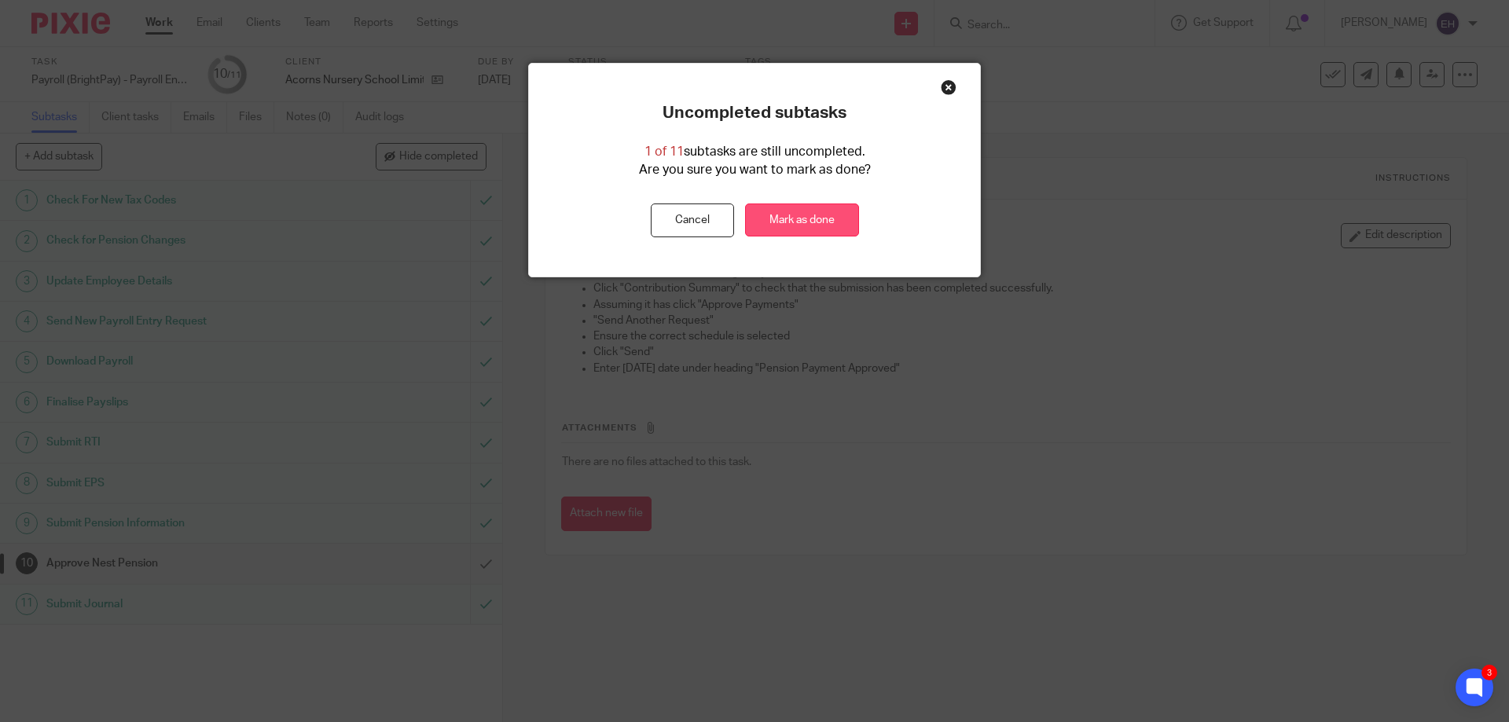
click at [785, 219] on link "Mark as done" at bounding box center [802, 221] width 114 height 34
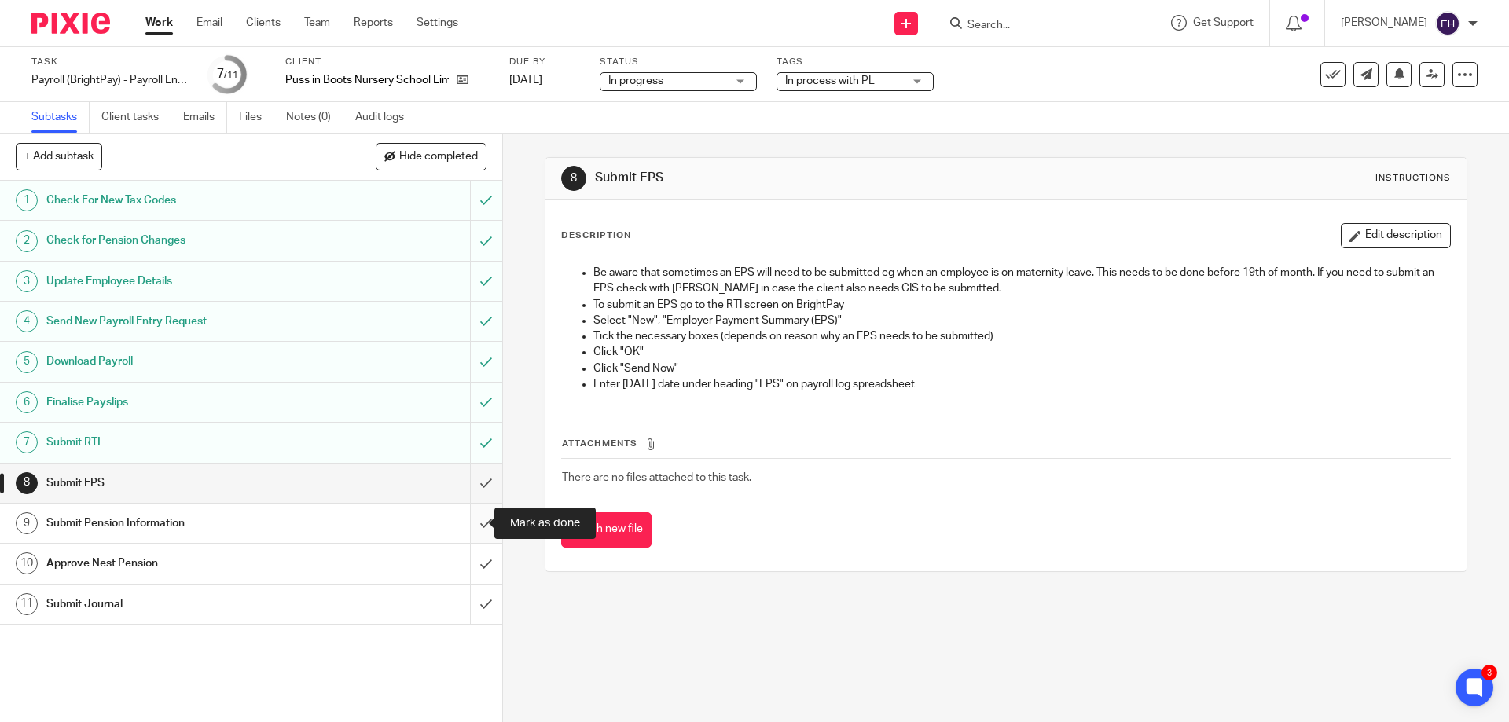
click at [468, 525] on input "submit" at bounding box center [251, 523] width 502 height 39
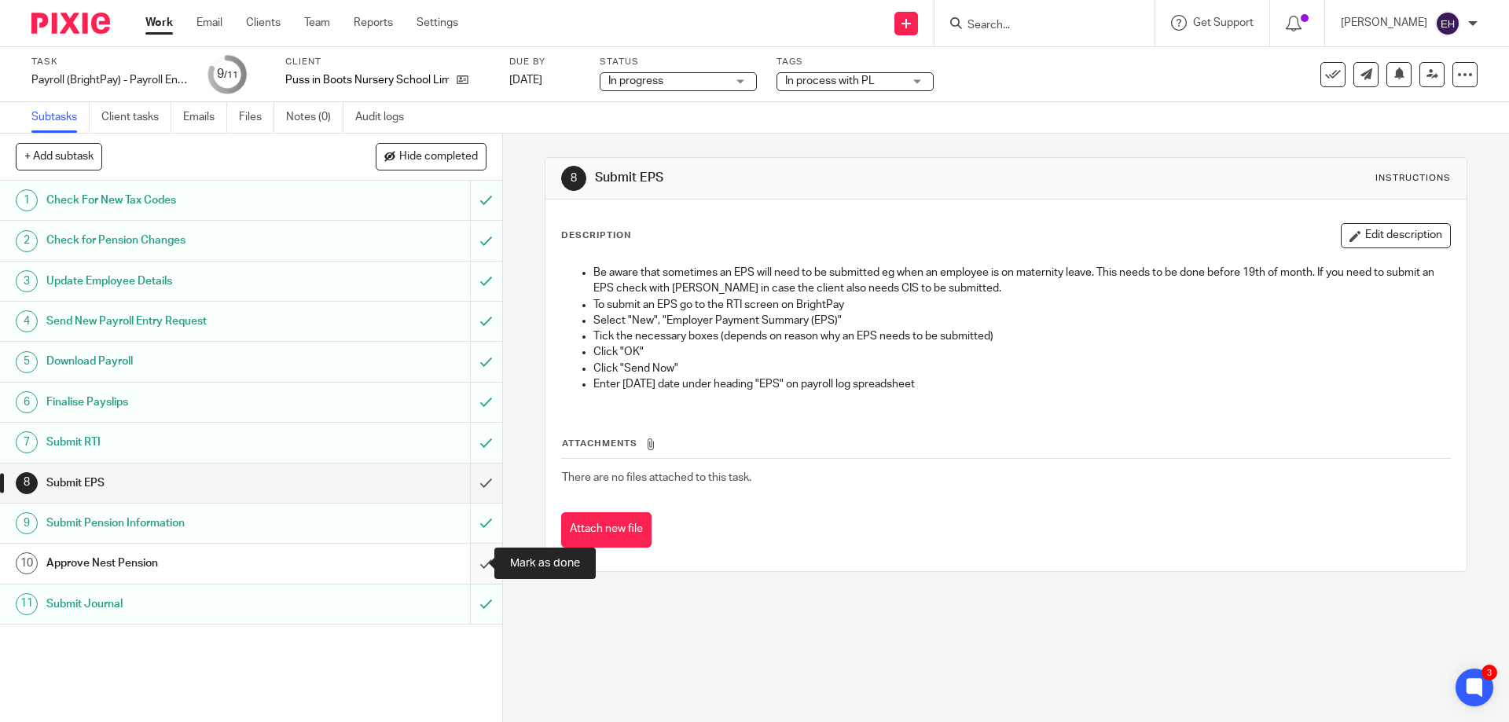
click at [476, 564] on input "submit" at bounding box center [251, 563] width 502 height 39
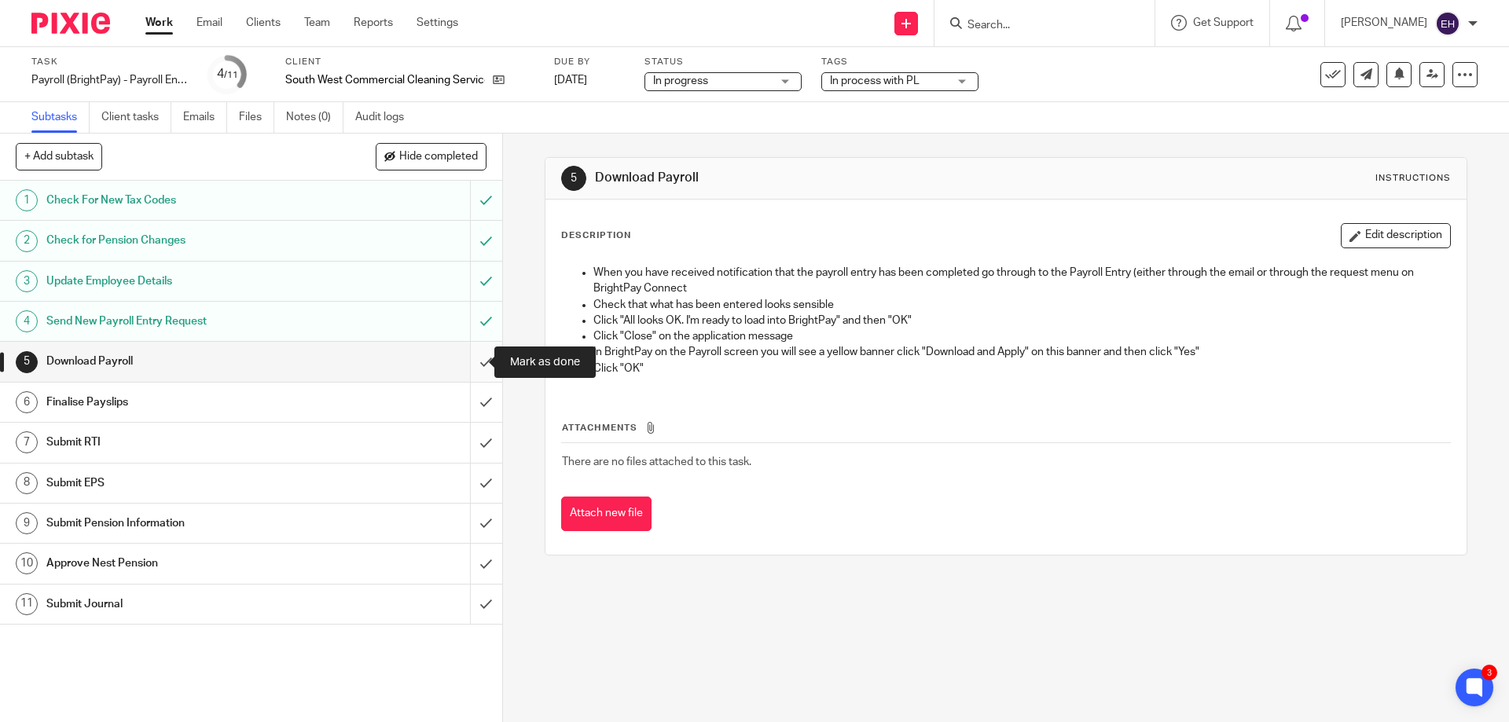
click at [472, 370] on input "submit" at bounding box center [251, 361] width 502 height 39
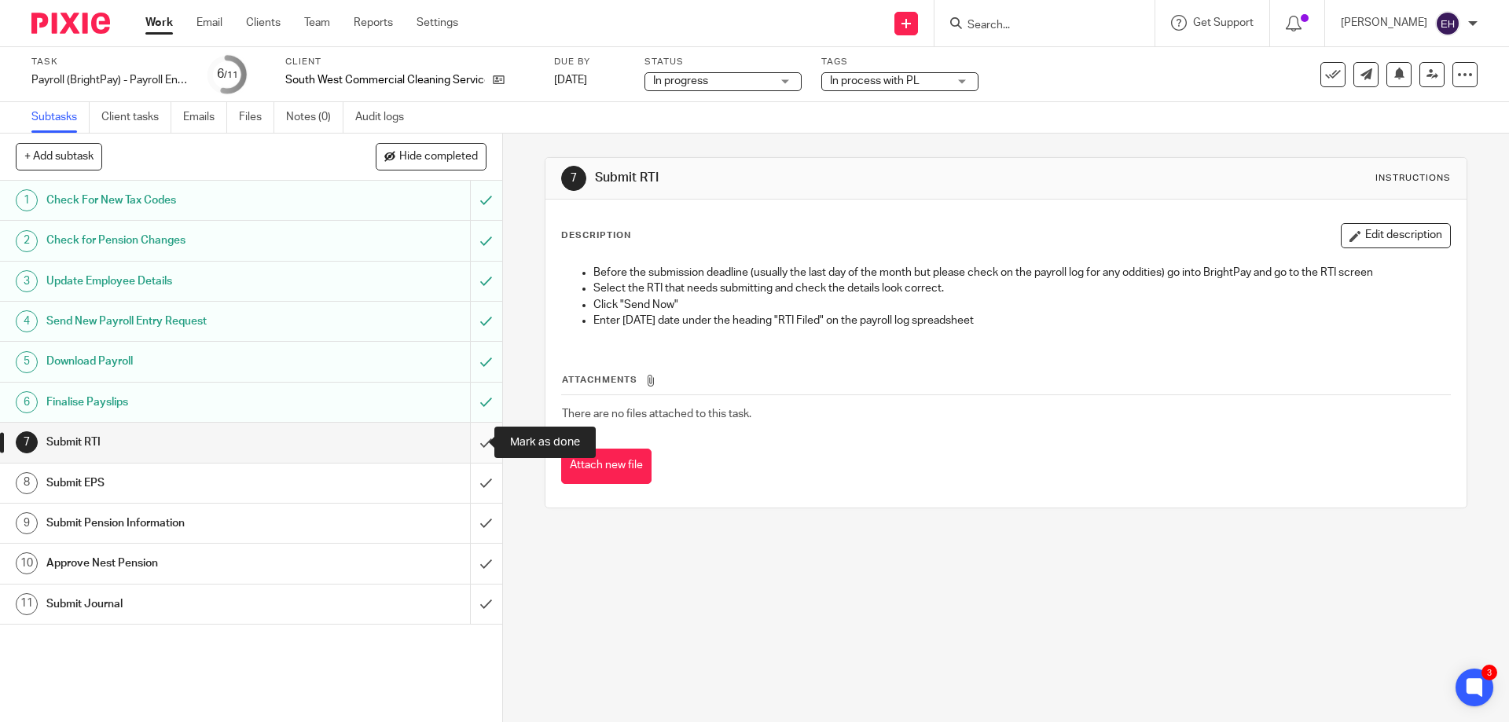
click at [464, 449] on input "submit" at bounding box center [251, 442] width 502 height 39
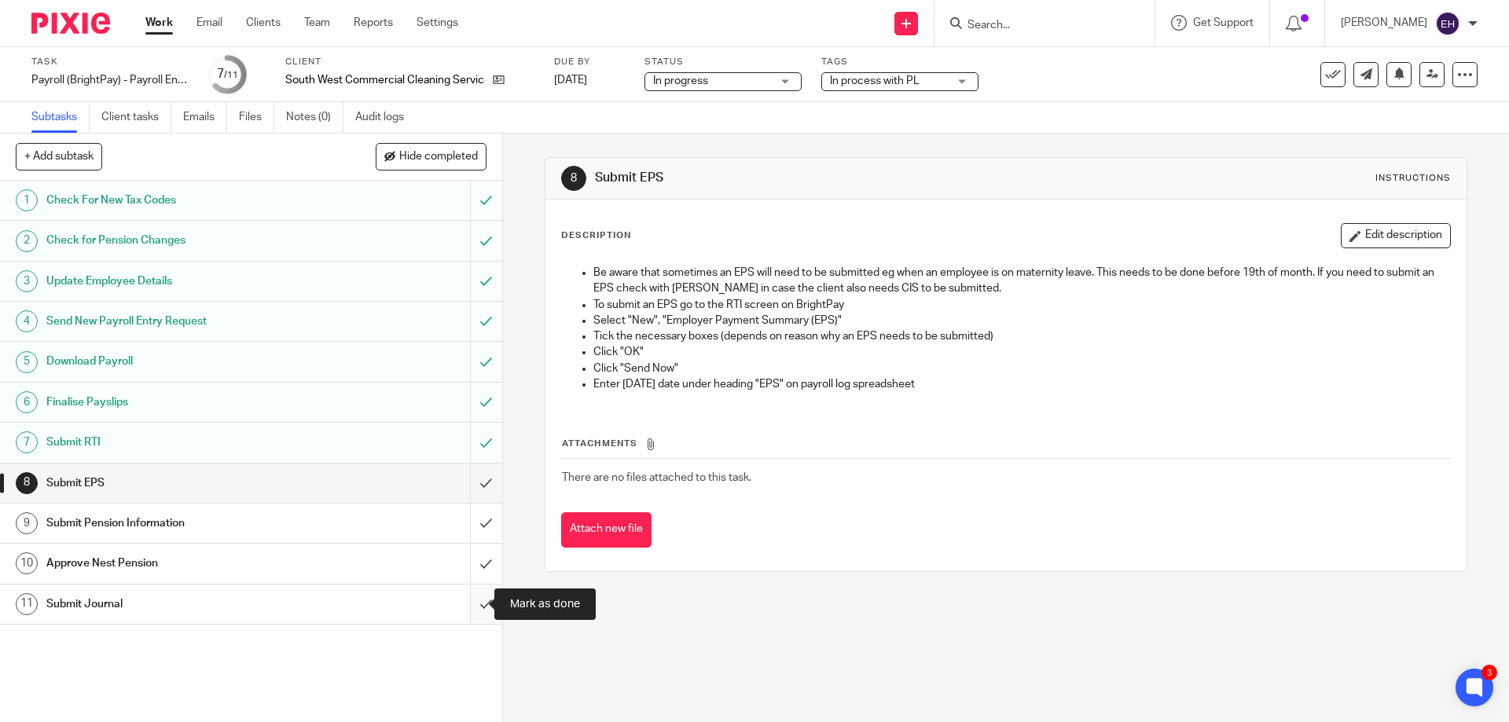
click at [472, 605] on input "submit" at bounding box center [251, 604] width 502 height 39
click at [468, 525] on input "submit" at bounding box center [251, 523] width 502 height 39
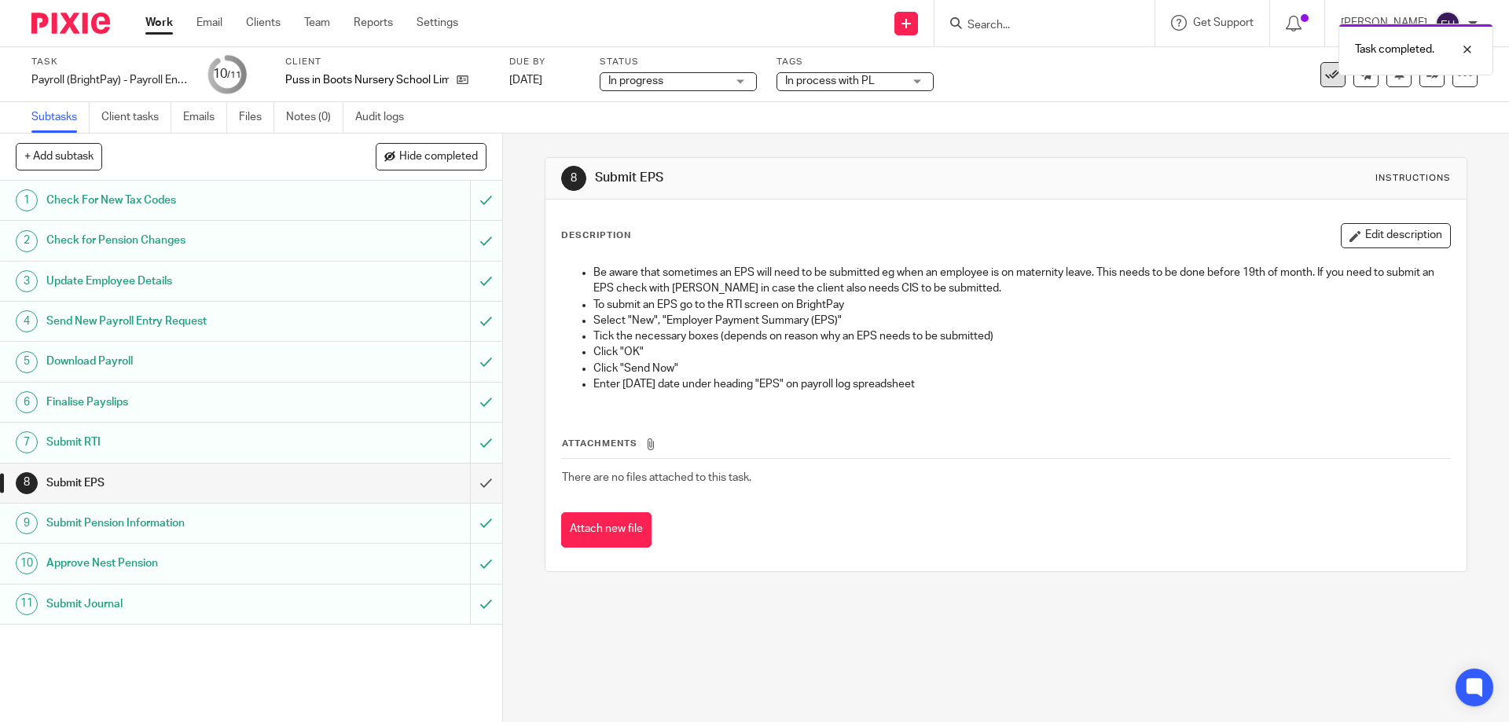
click at [1325, 82] on icon at bounding box center [1333, 75] width 16 height 16
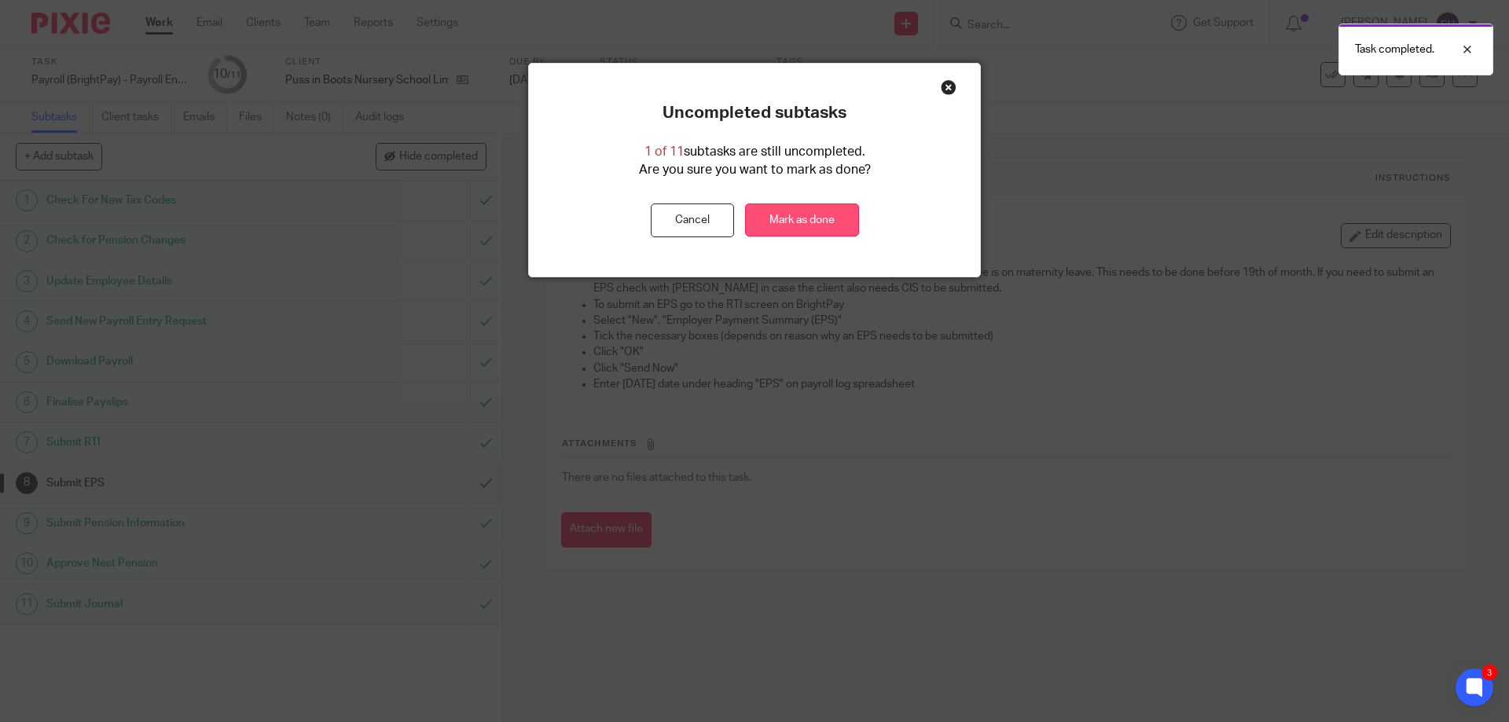
click at [811, 229] on link "Mark as done" at bounding box center [802, 221] width 114 height 34
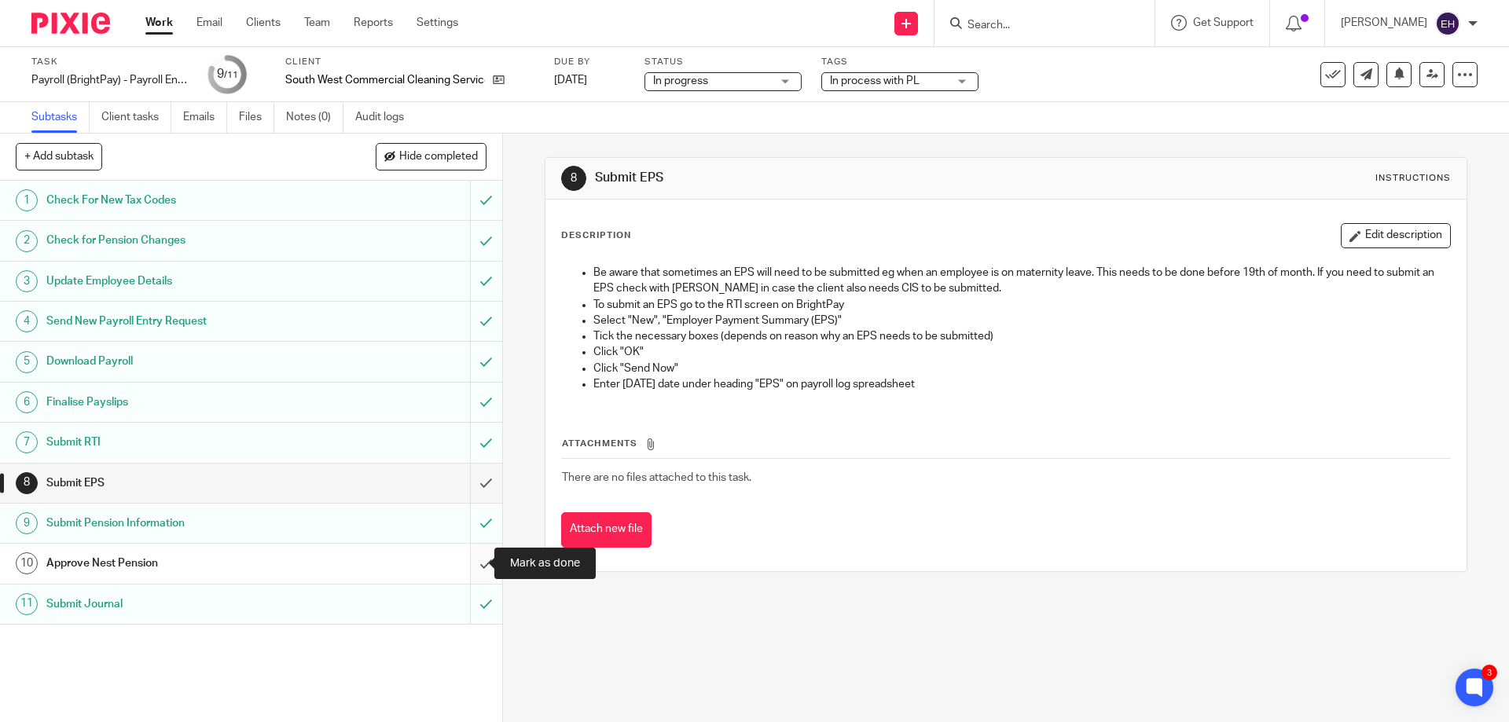
click at [471, 562] on input "submit" at bounding box center [251, 563] width 502 height 39
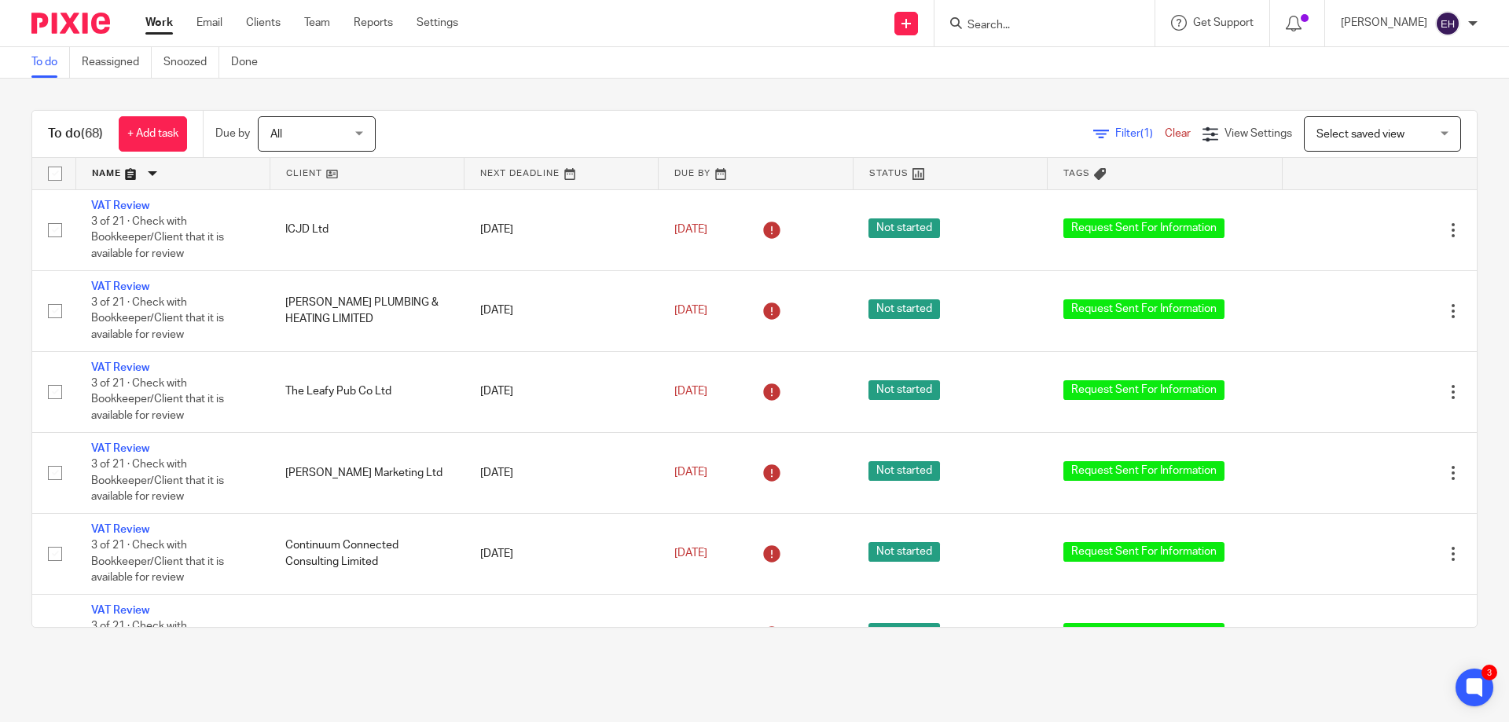
click at [1089, 24] on input "Search" at bounding box center [1037, 26] width 142 height 14
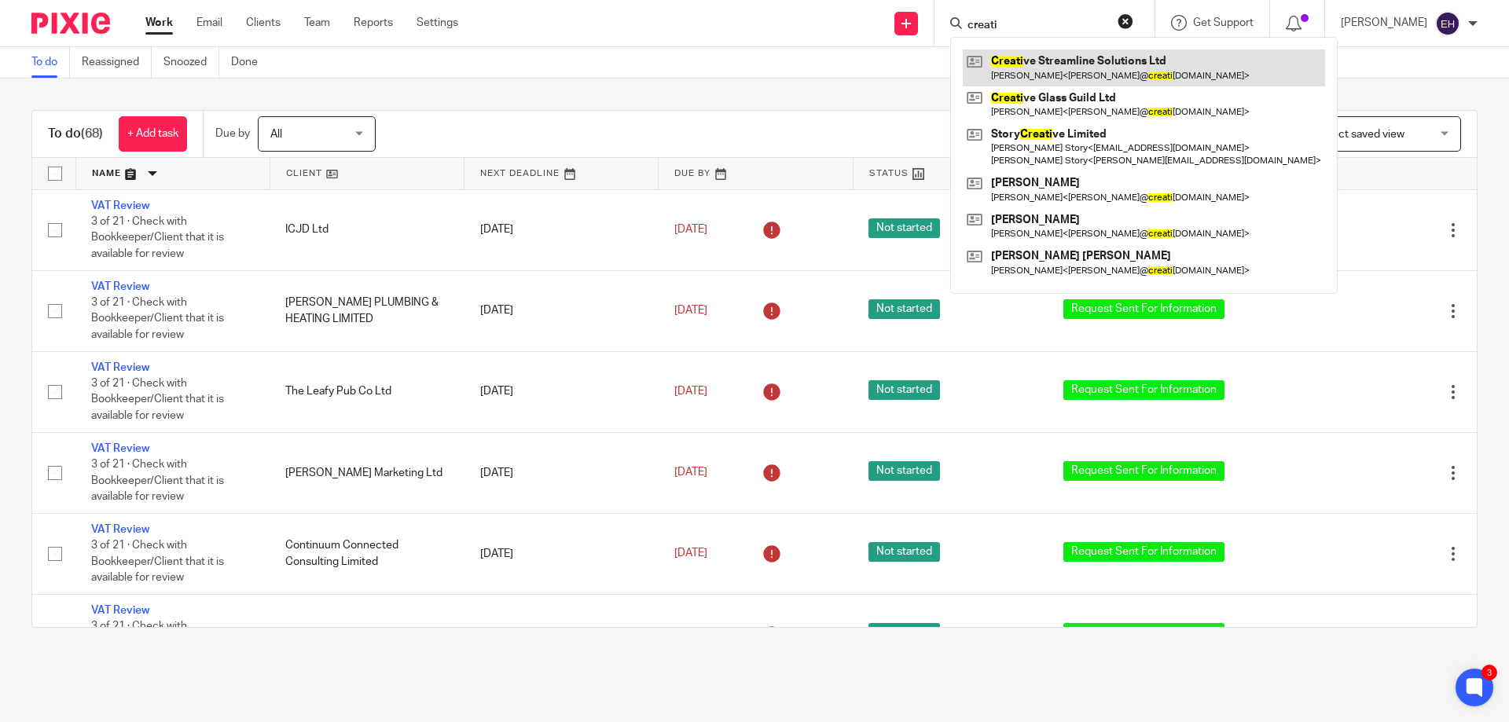
type input "creati"
click at [1139, 83] on link at bounding box center [1144, 68] width 362 height 36
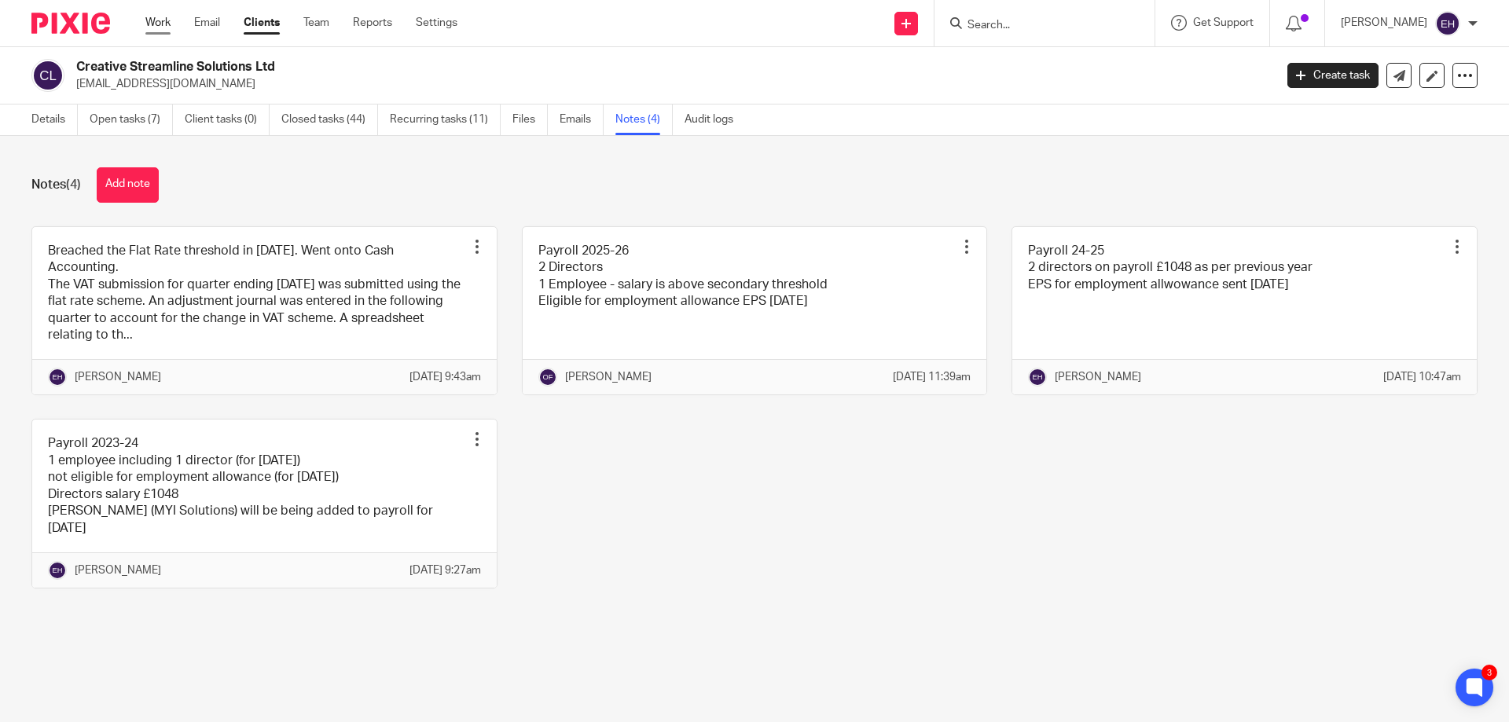
click at [160, 21] on link "Work" at bounding box center [157, 23] width 25 height 16
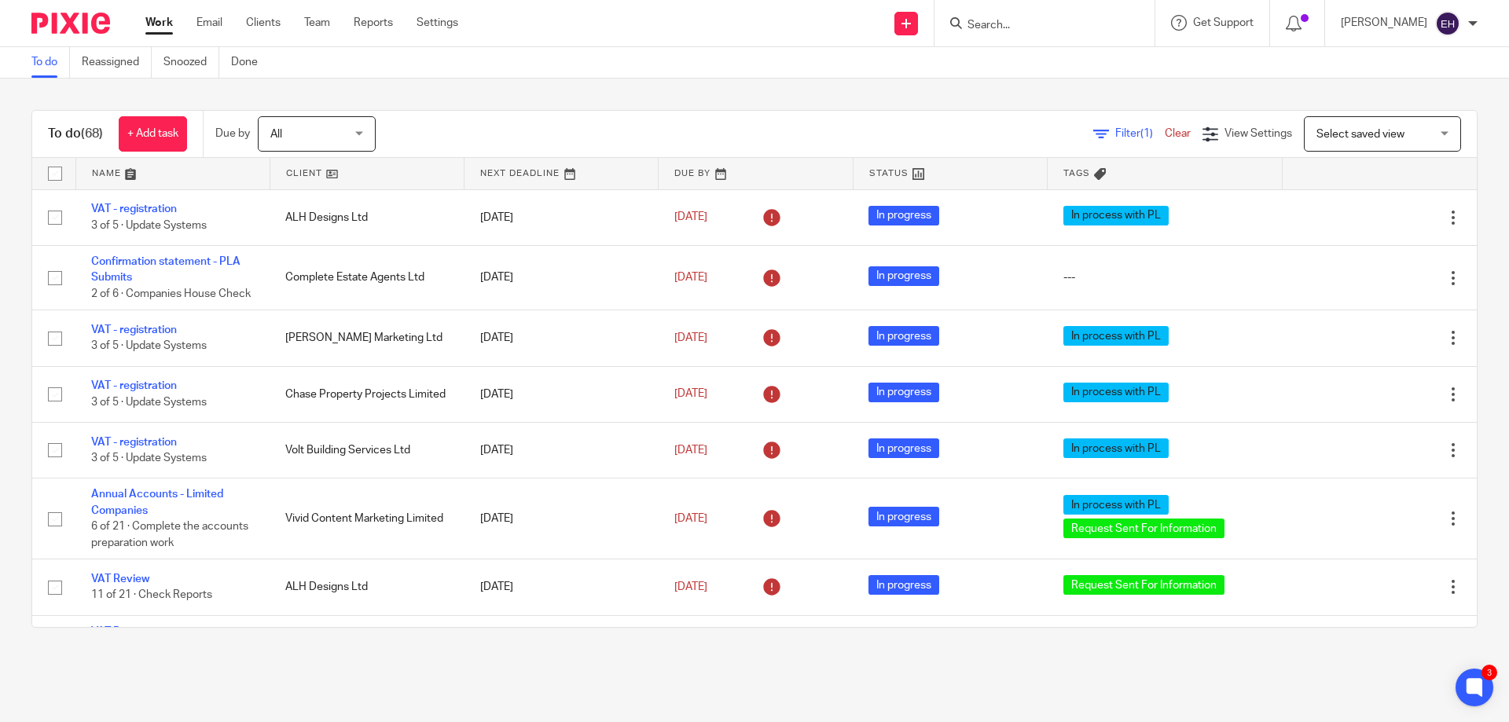
click at [103, 168] on link at bounding box center [172, 173] width 193 height 31
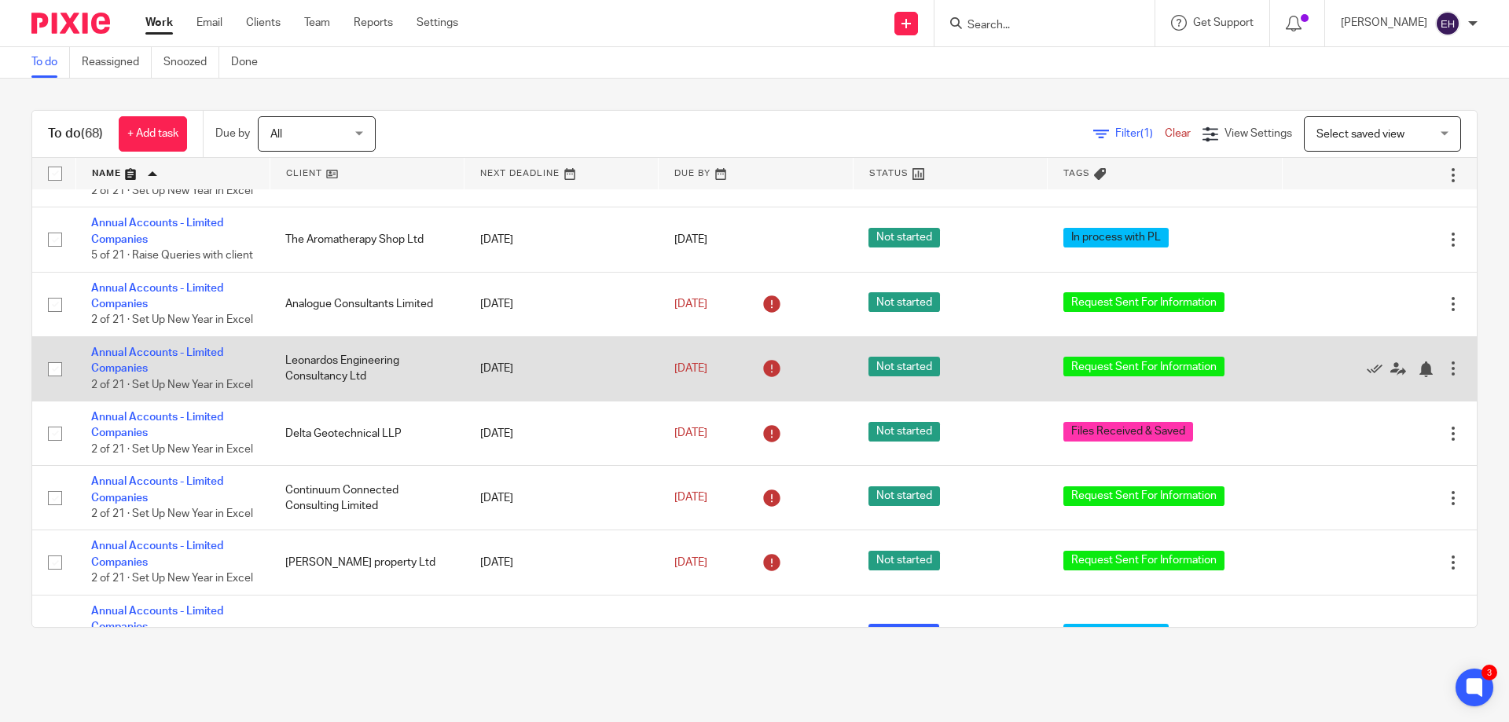
scroll to position [314, 0]
